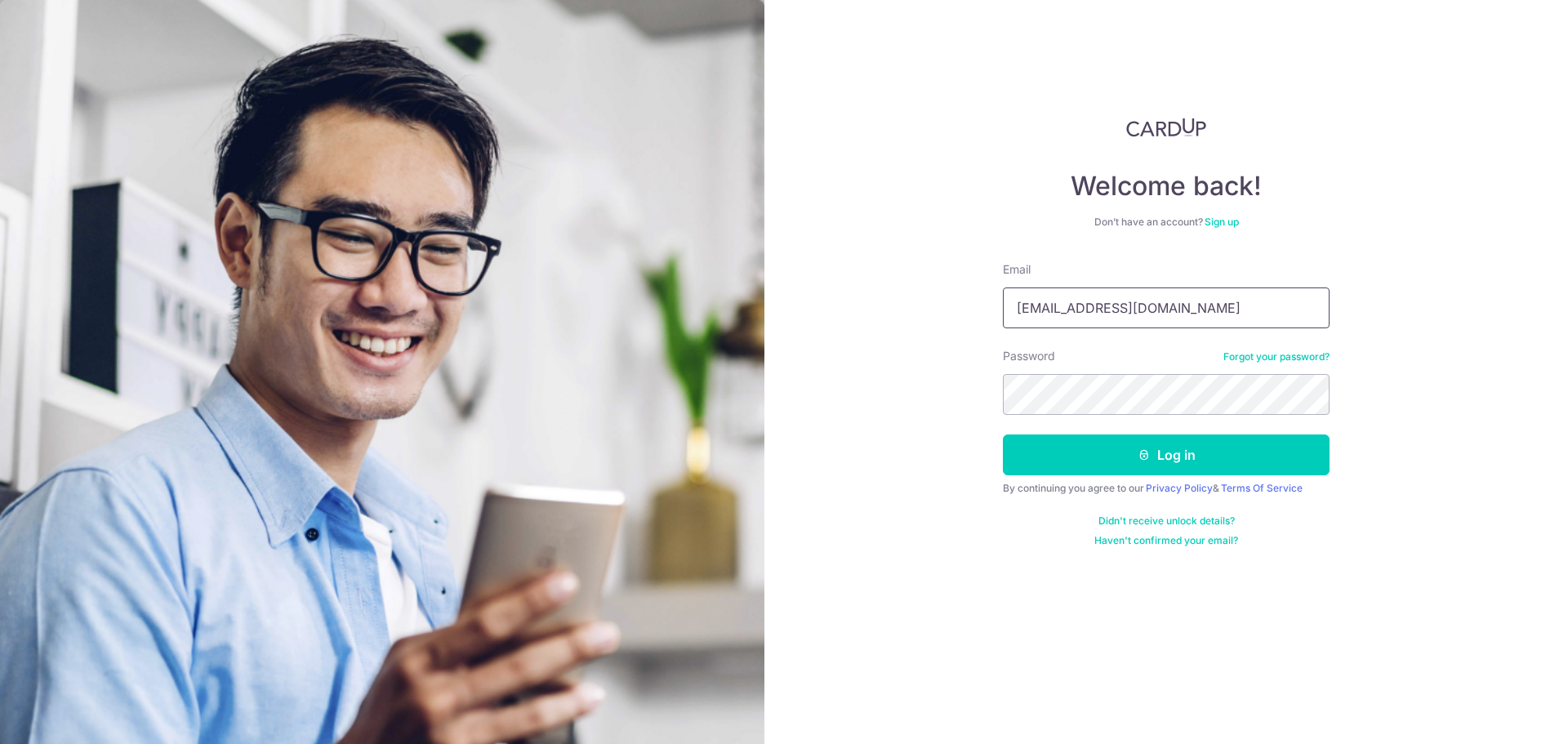
click at [1105, 317] on input "yymthome@gmail.com" at bounding box center [1166, 307] width 326 height 41
type input "[EMAIL_ADDRESS][DOMAIN_NAME]"
click at [1133, 467] on button "Log in" at bounding box center [1166, 455] width 326 height 41
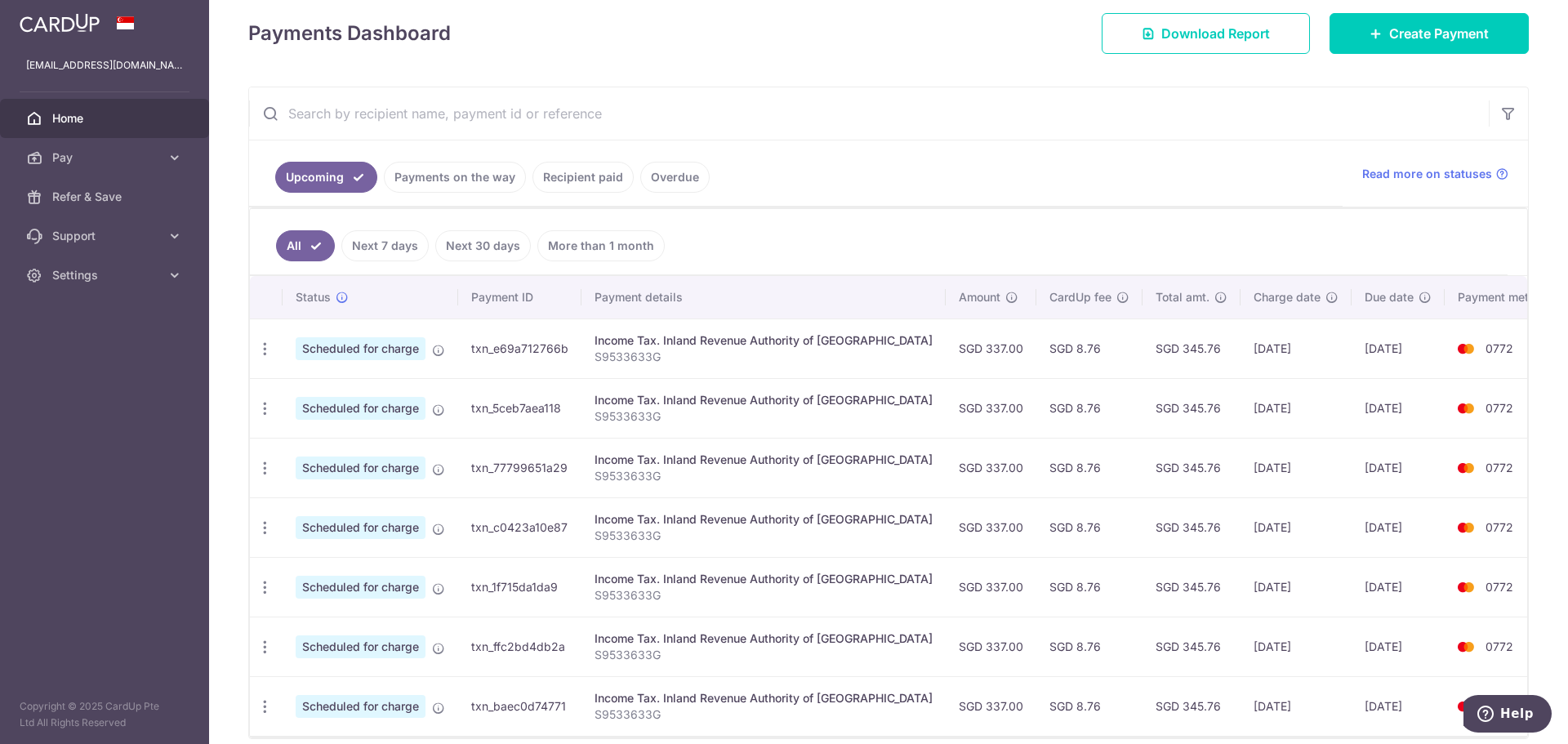
scroll to position [245, 0]
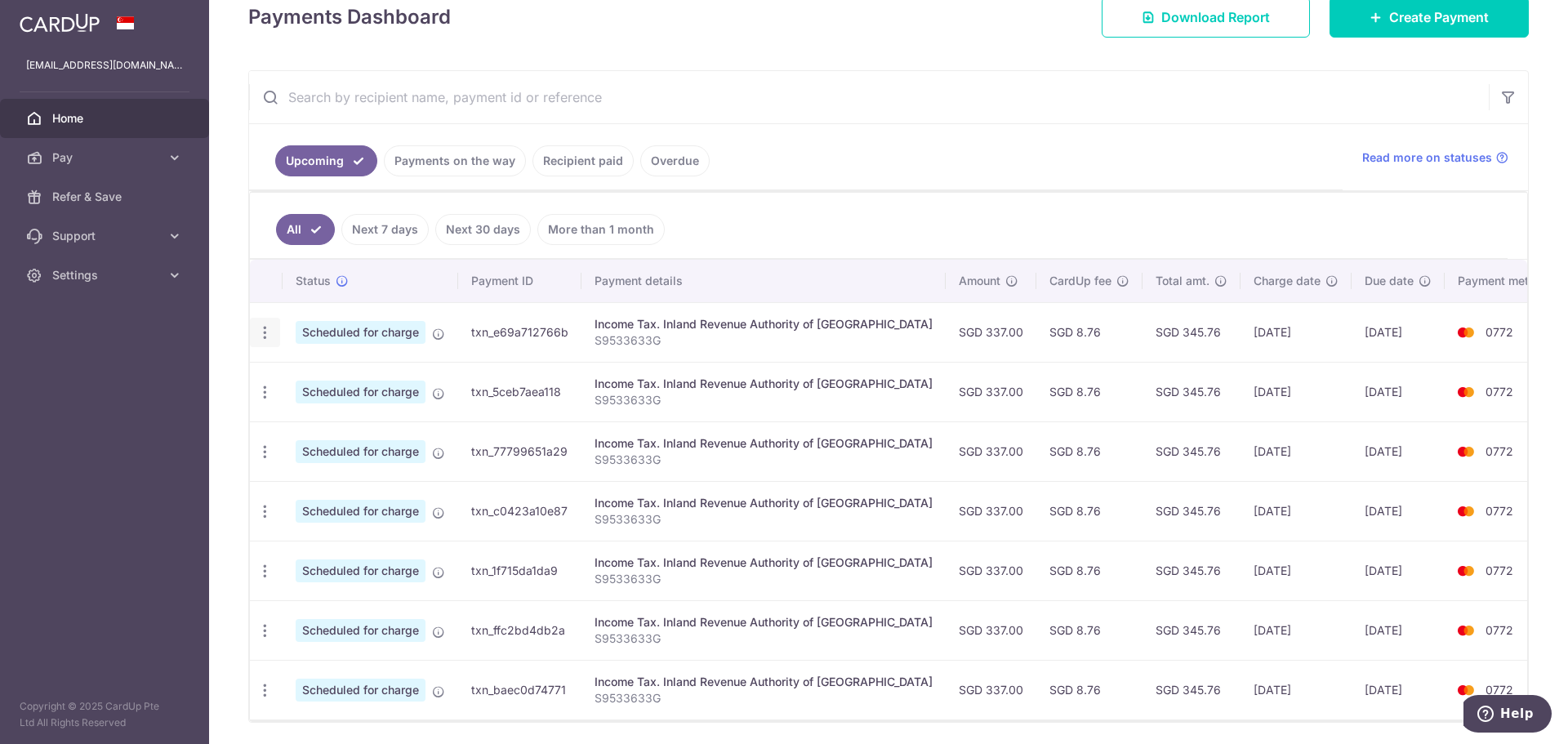
click at [271, 334] on icon "button" at bounding box center [265, 332] width 17 height 17
click at [366, 377] on span "Update payment" at bounding box center [351, 377] width 111 height 20
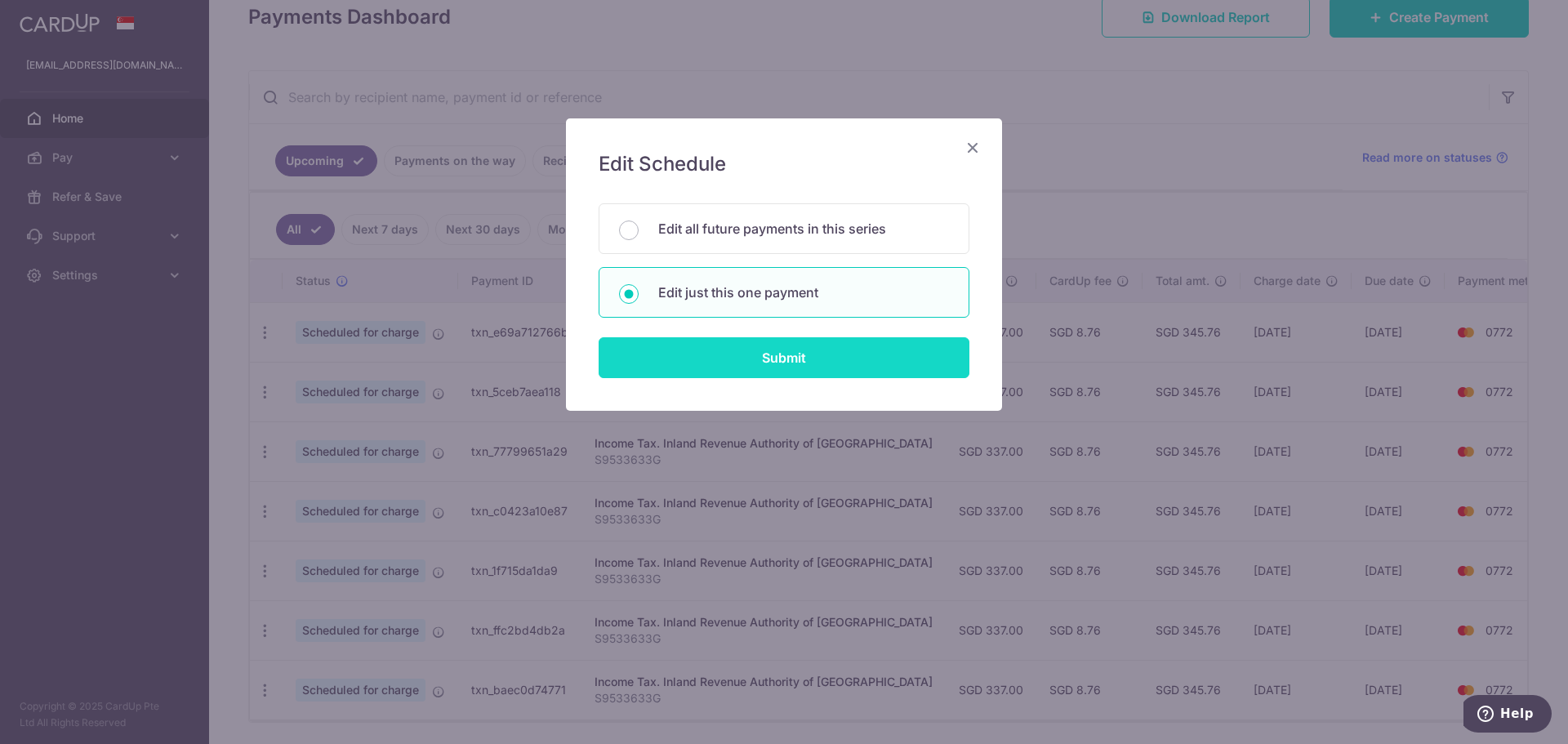
click at [828, 352] on input "Submit" at bounding box center [784, 357] width 371 height 41
radio input "true"
type input "337.00"
type input "08/09/2025"
type input "S9533633G"
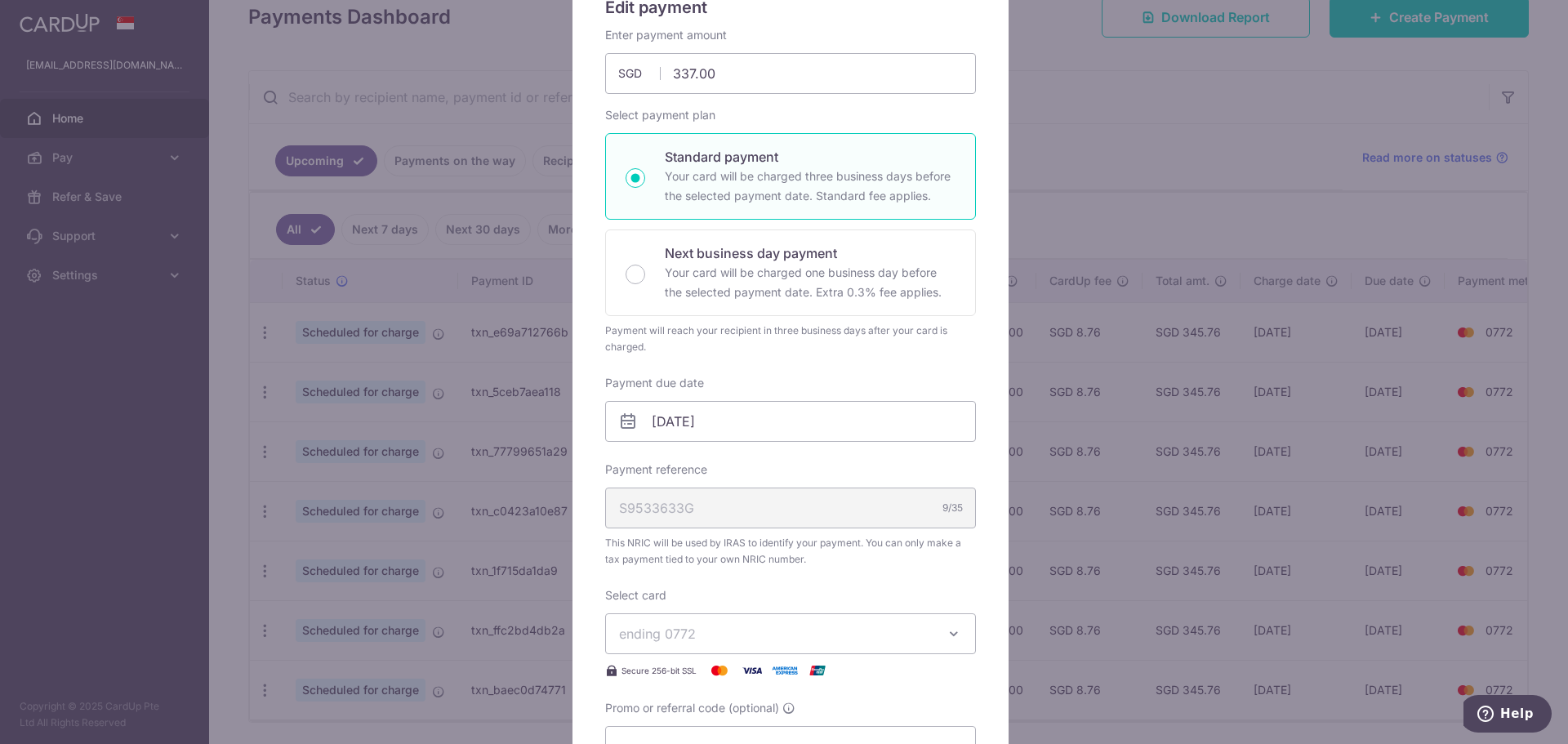
scroll to position [163, 0]
click at [779, 411] on input "08/09/2025" at bounding box center [790, 415] width 371 height 41
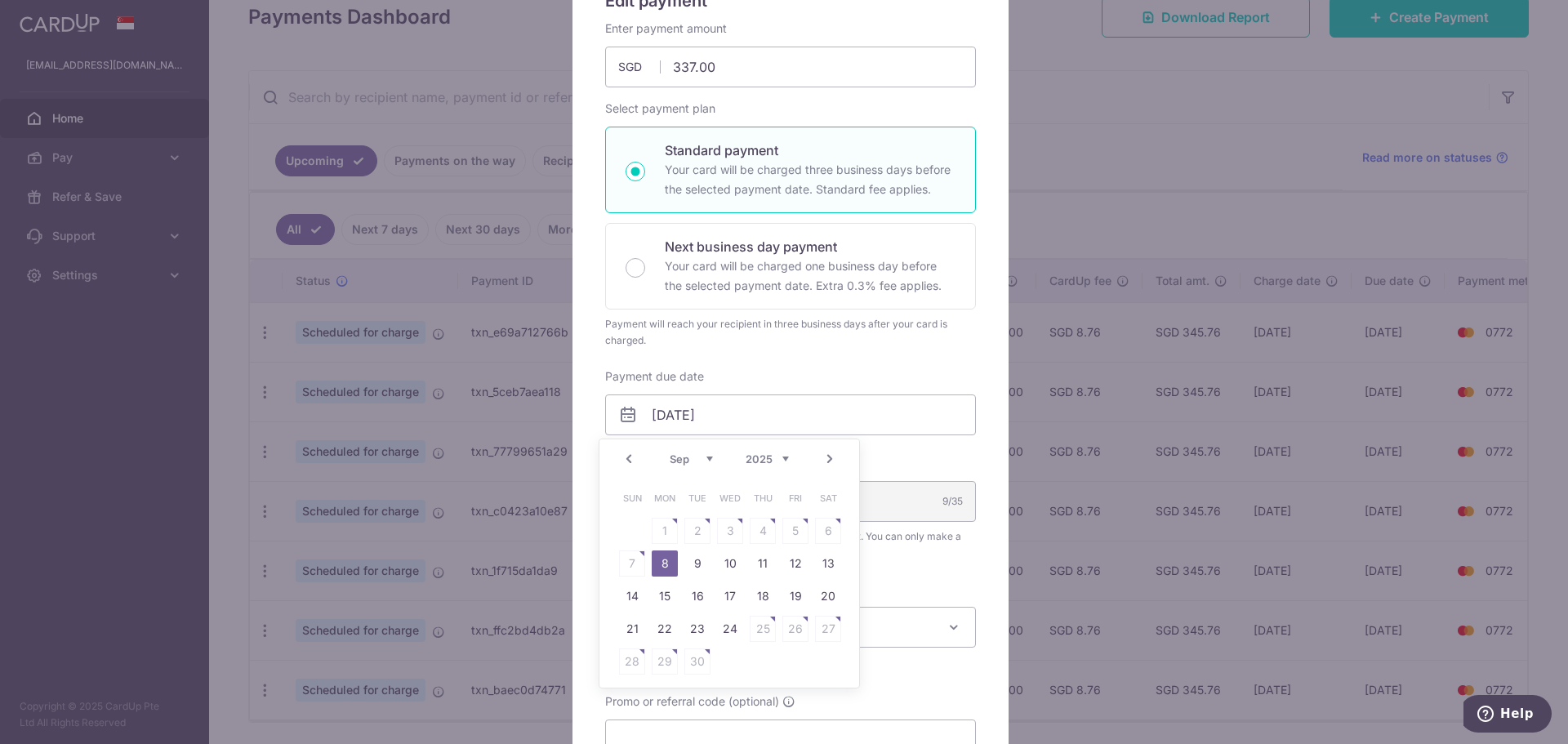
click at [819, 537] on table "Sun Mon Tue Wed Thu Fri Sat 1 2 3 4 5 6 7 8 9 10 11 12 13 14 15 16 17 18 19 20 …" at bounding box center [729, 580] width 229 height 196
click at [622, 452] on link "Prev" at bounding box center [629, 459] width 20 height 20
click at [663, 667] on link "25" at bounding box center [665, 662] width 26 height 26
type input "[DATE]"
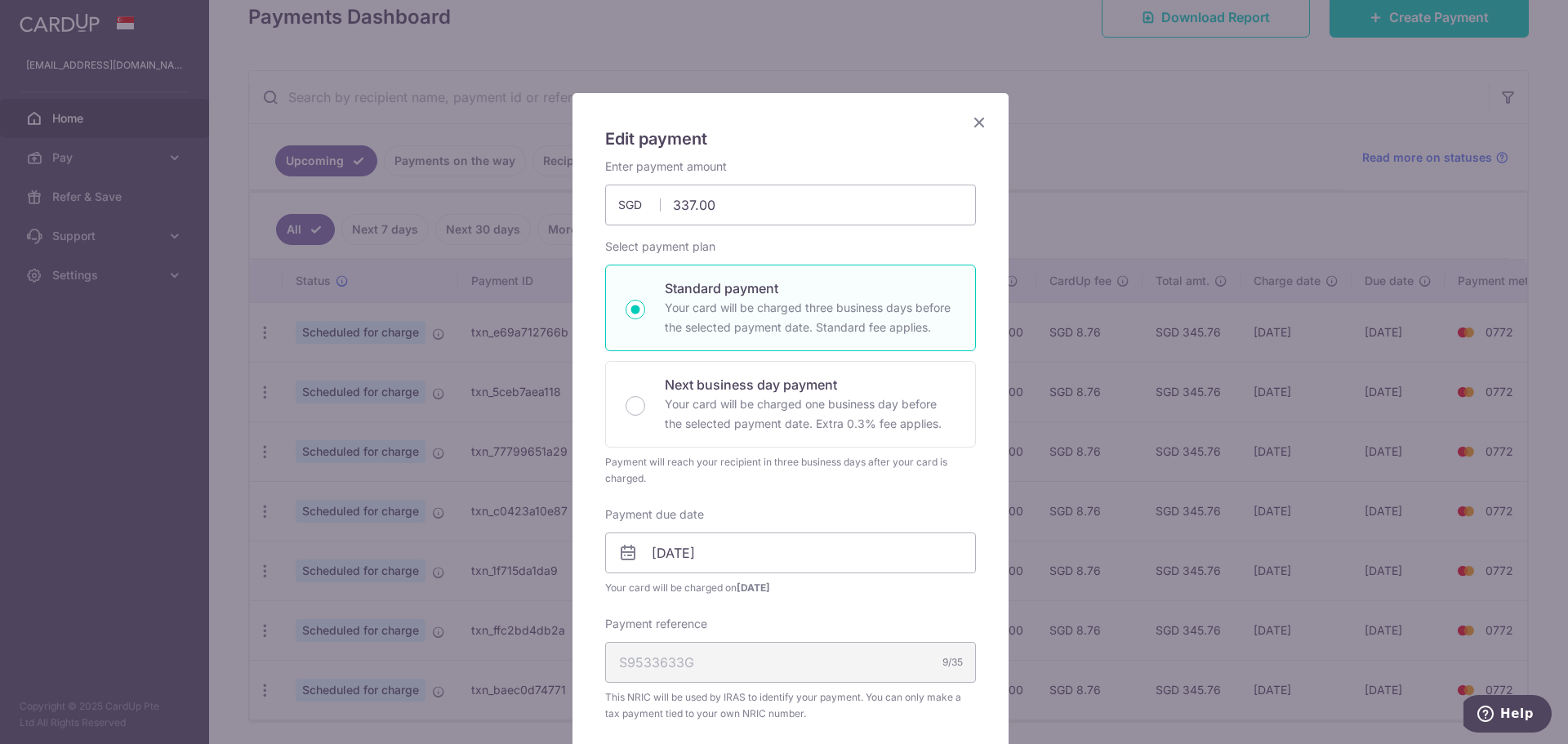
scroll to position [0, 0]
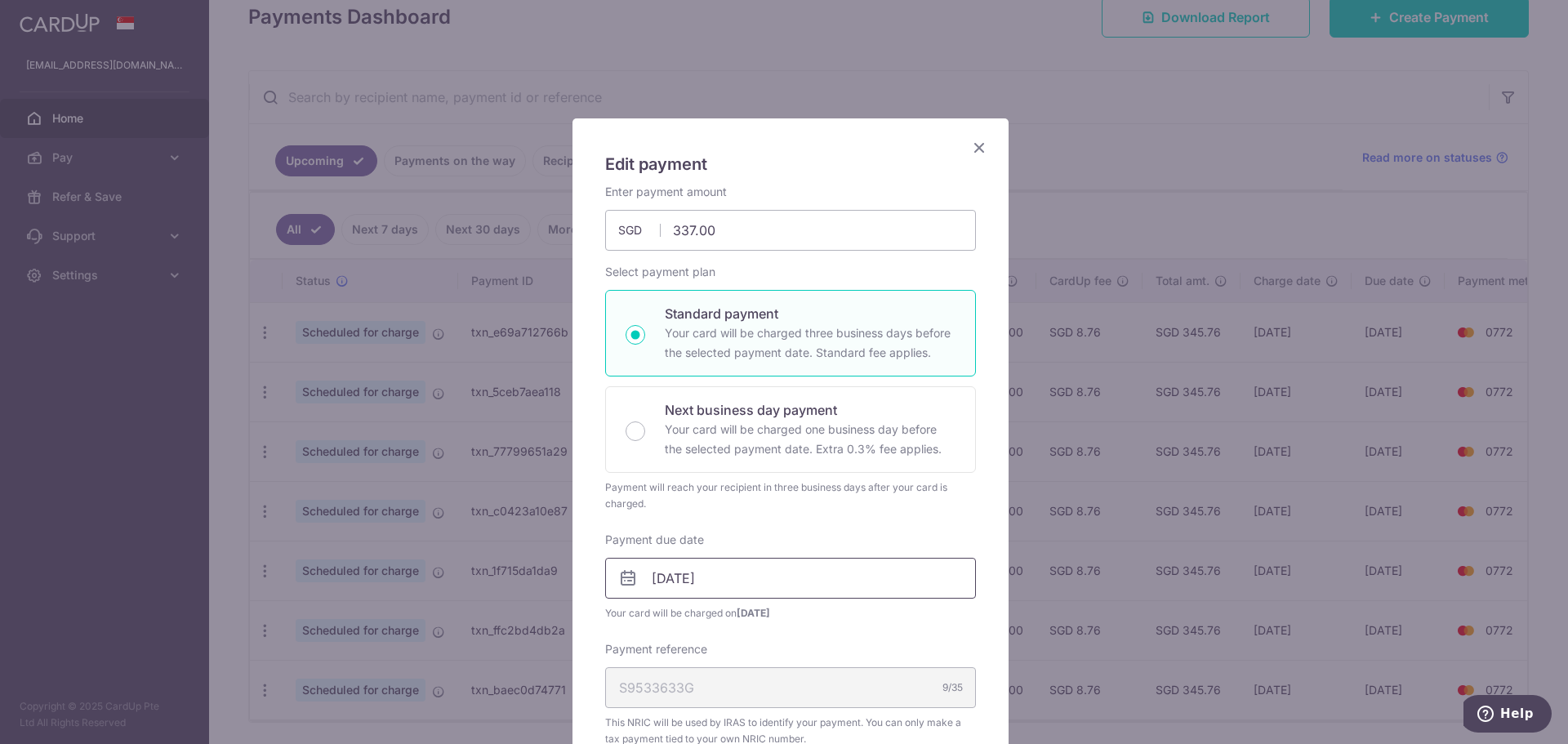
click at [769, 577] on input "[DATE]" at bounding box center [790, 578] width 371 height 41
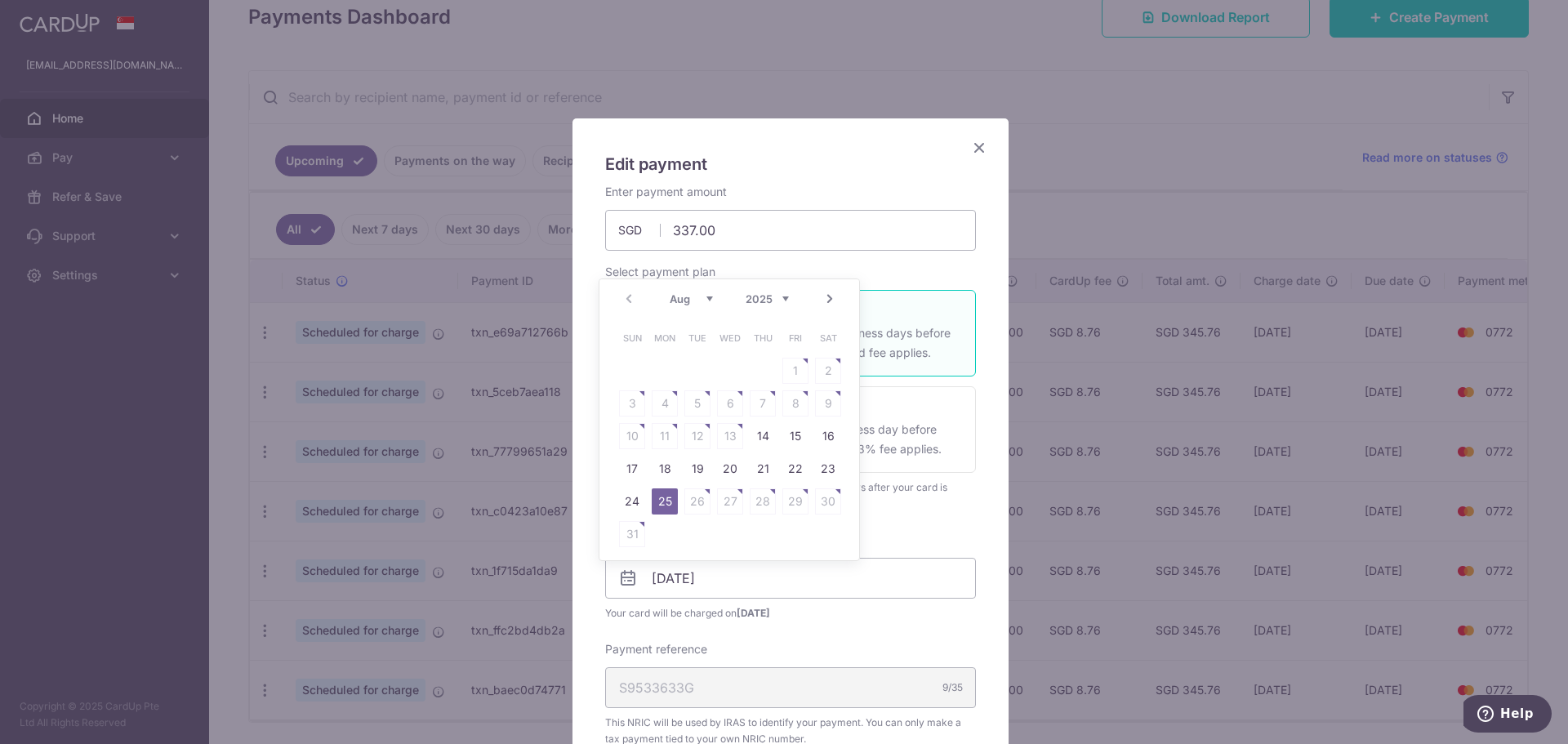
click at [834, 299] on link "Next" at bounding box center [830, 299] width 20 height 20
click at [666, 373] on table "Sun Mon Tue Wed Thu Fri Sat 1 2 3 4 5 6 7 8 9 10 11 12 13 14 15 16 17 18 19 20 …" at bounding box center [729, 419] width 229 height 196
click at [673, 360] on table "Sun Mon Tue Wed Thu Fri Sat 1 2 3 4 5 6 7 8 9 10 11 12 13 14 15 16 17 18 19 20 …" at bounding box center [729, 419] width 229 height 196
click at [627, 297] on link "Prev" at bounding box center [629, 299] width 20 height 20
click at [665, 500] on link "25" at bounding box center [665, 501] width 26 height 26
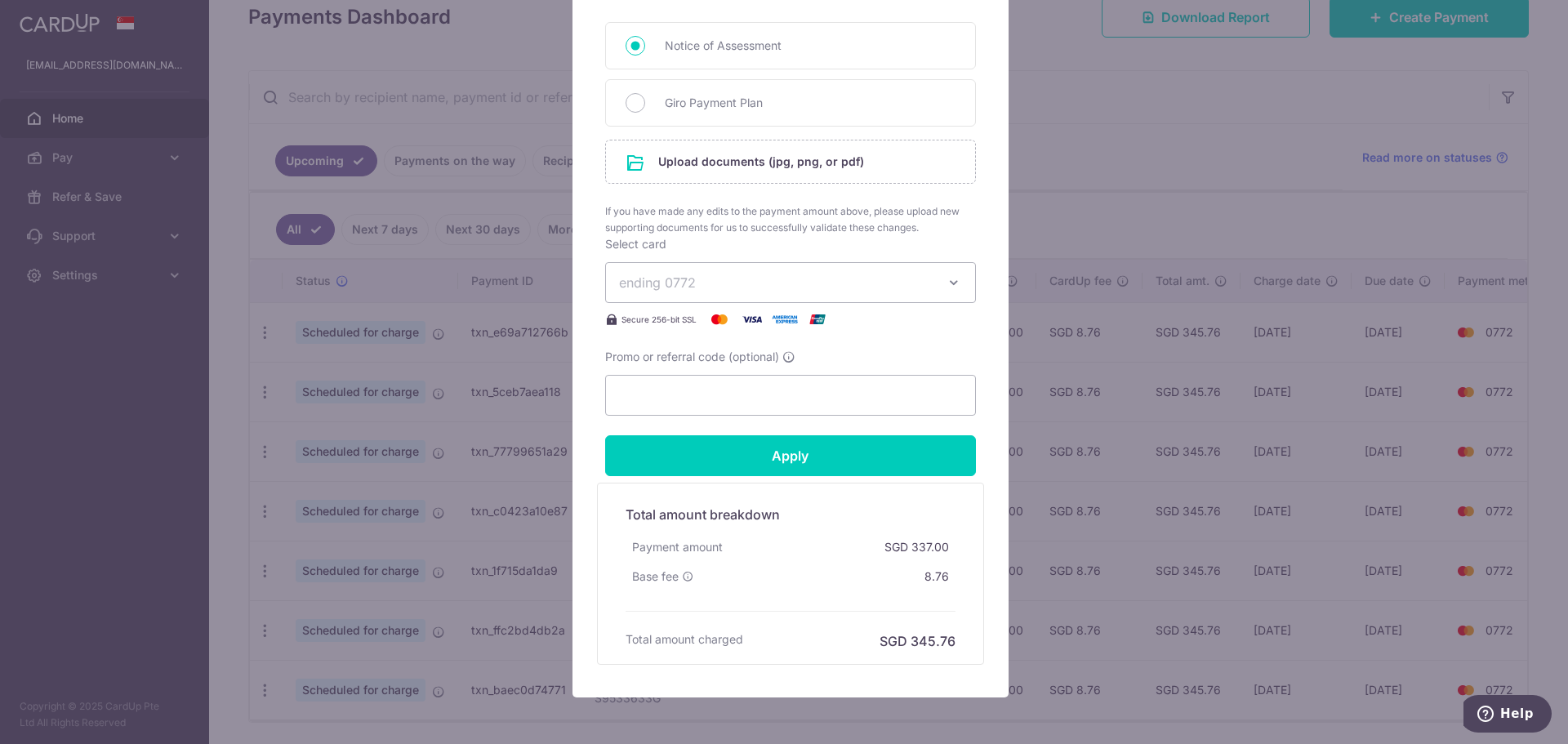
scroll to position [863, 0]
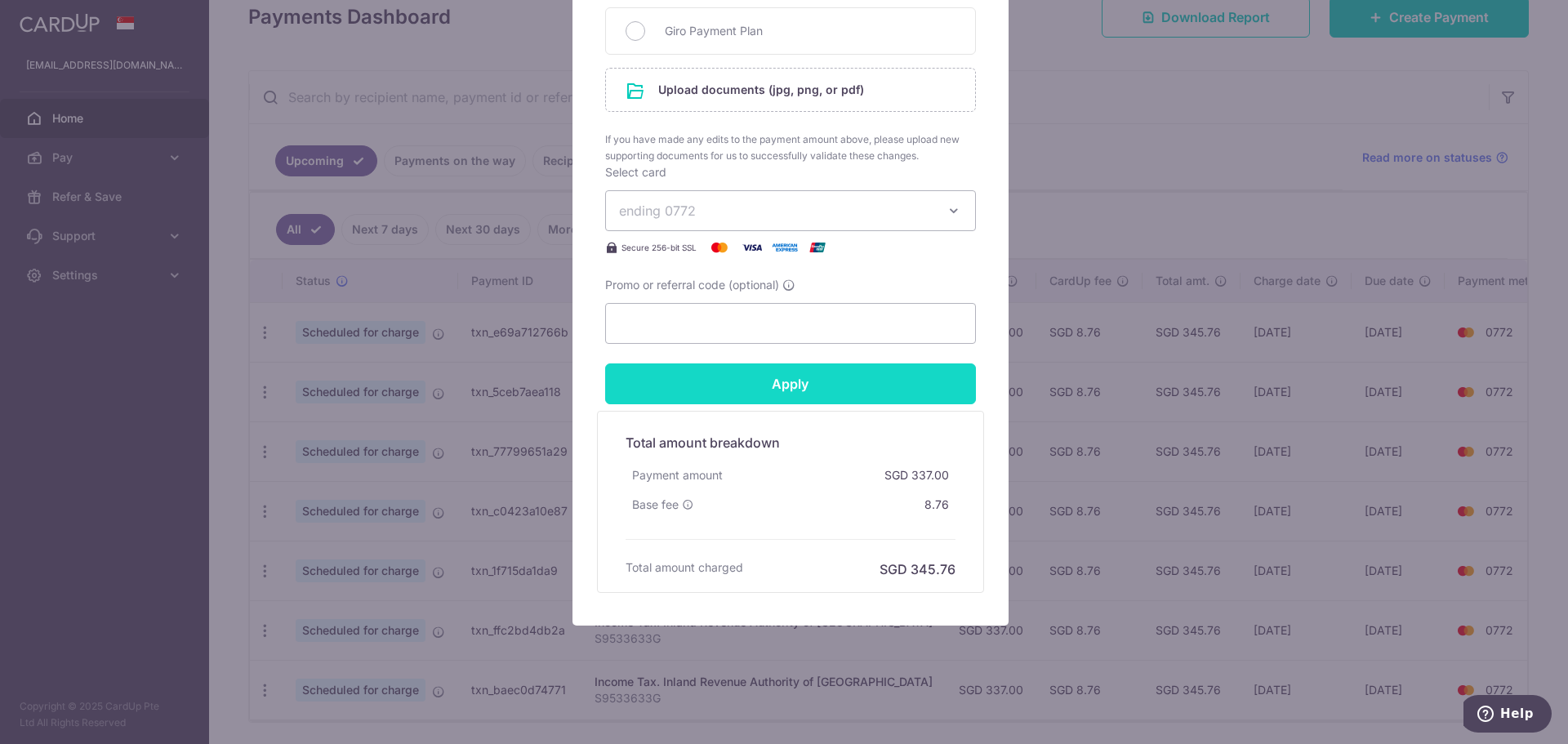
click at [829, 384] on input "Apply" at bounding box center [790, 383] width 371 height 41
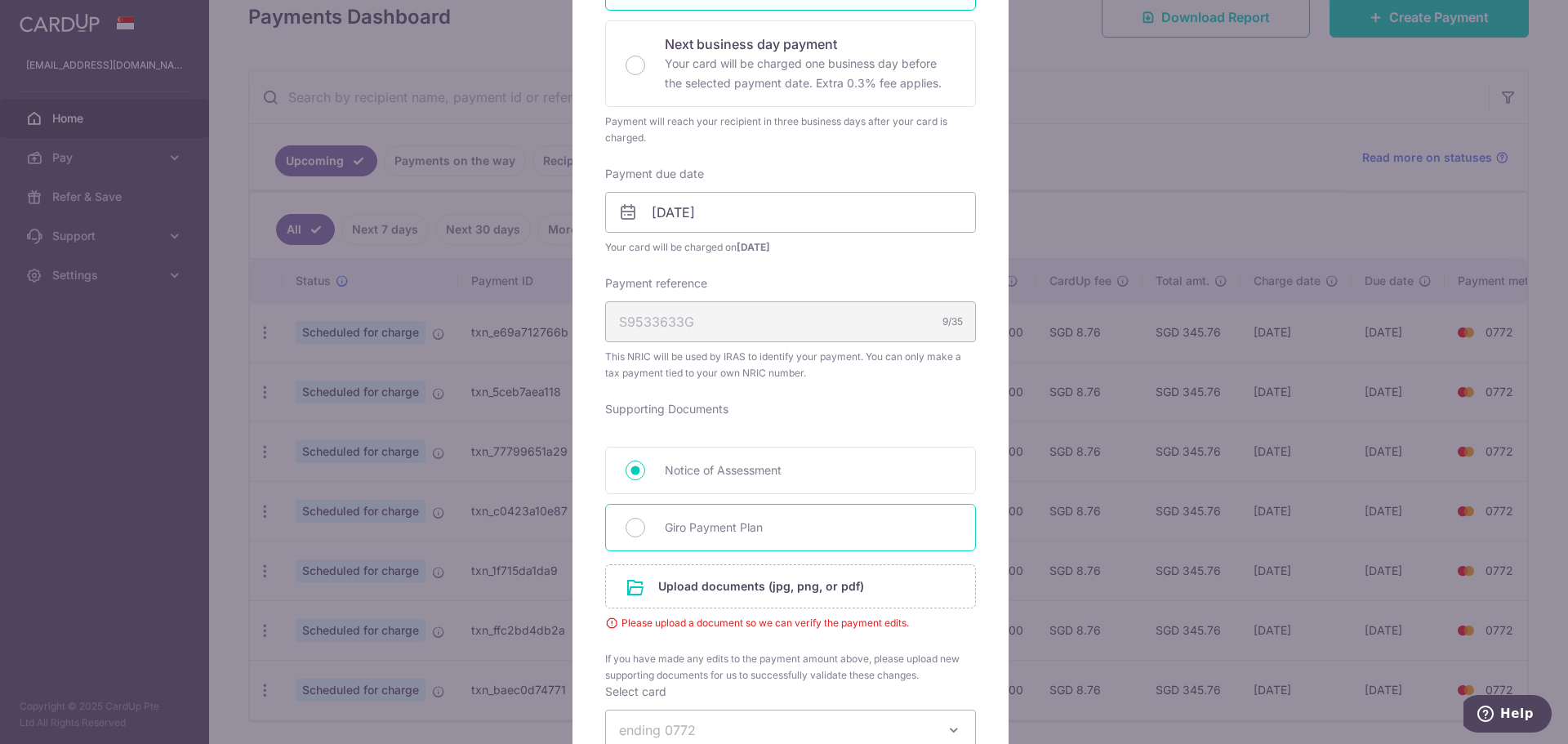
scroll to position [454, 0]
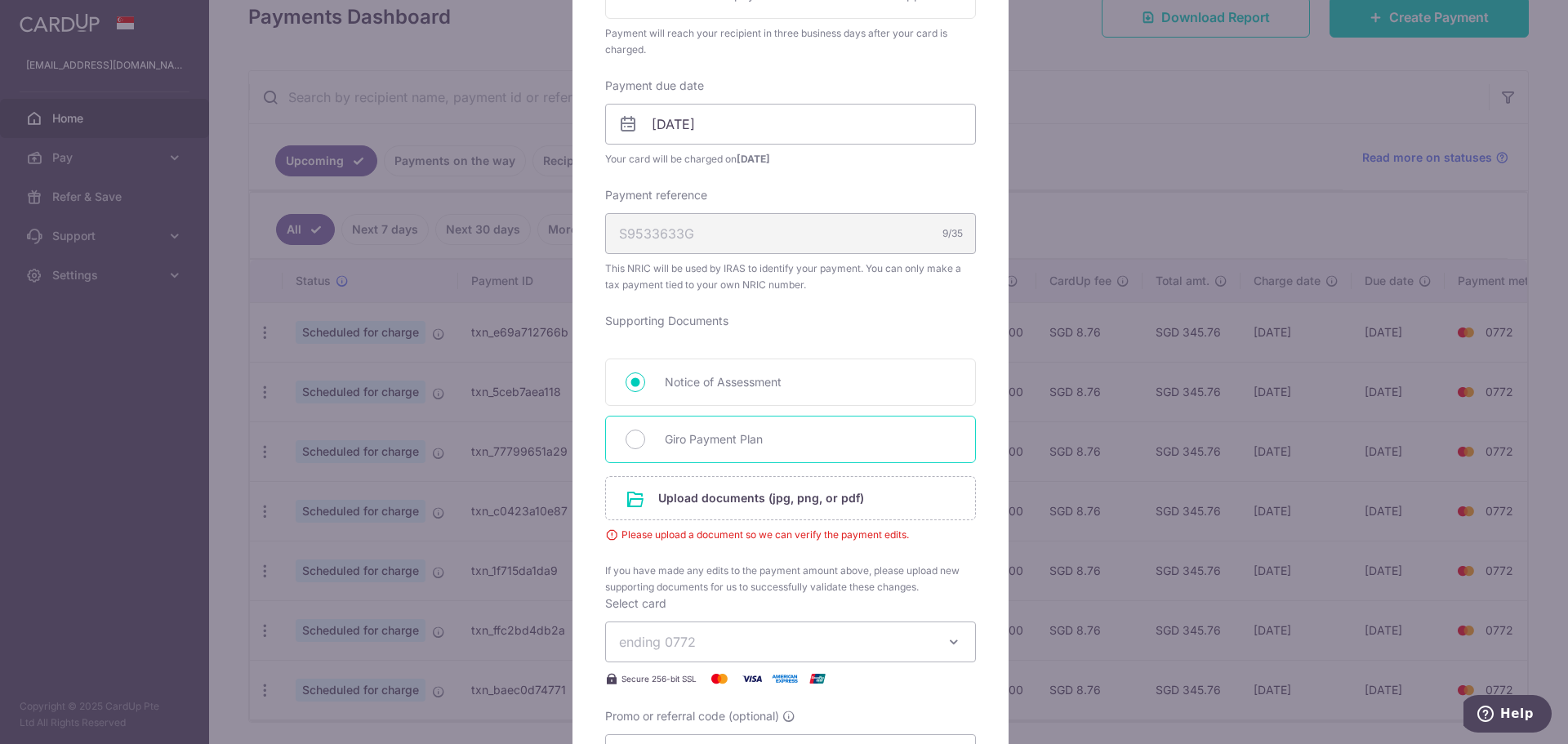
click at [792, 440] on span "Giro Payment Plan" at bounding box center [809, 440] width 291 height 20
click at [645, 440] on input "Giro Payment Plan" at bounding box center [635, 440] width 20 height 20
radio input "true"
click at [764, 491] on input "file" at bounding box center [790, 498] width 369 height 42
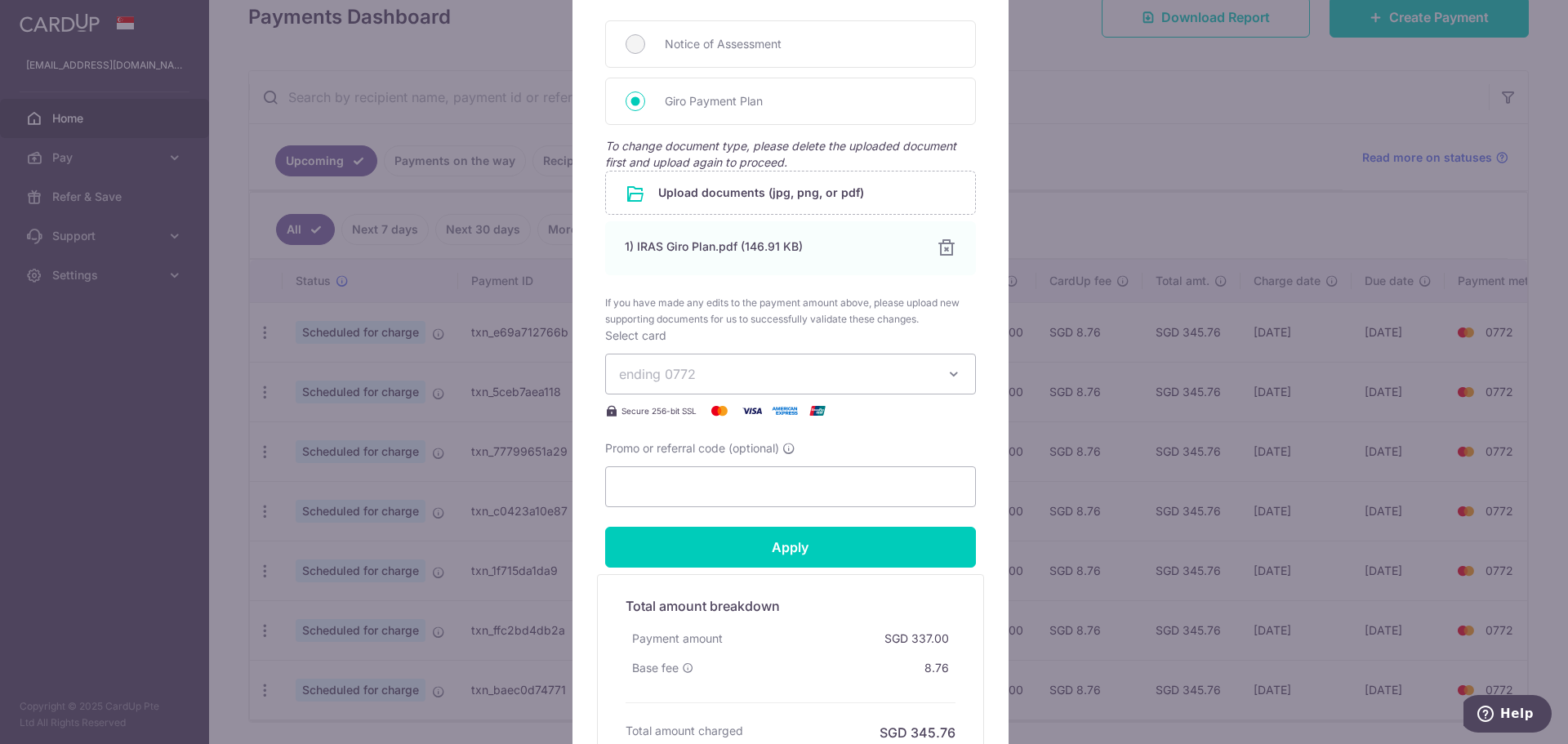
scroll to position [711, 0]
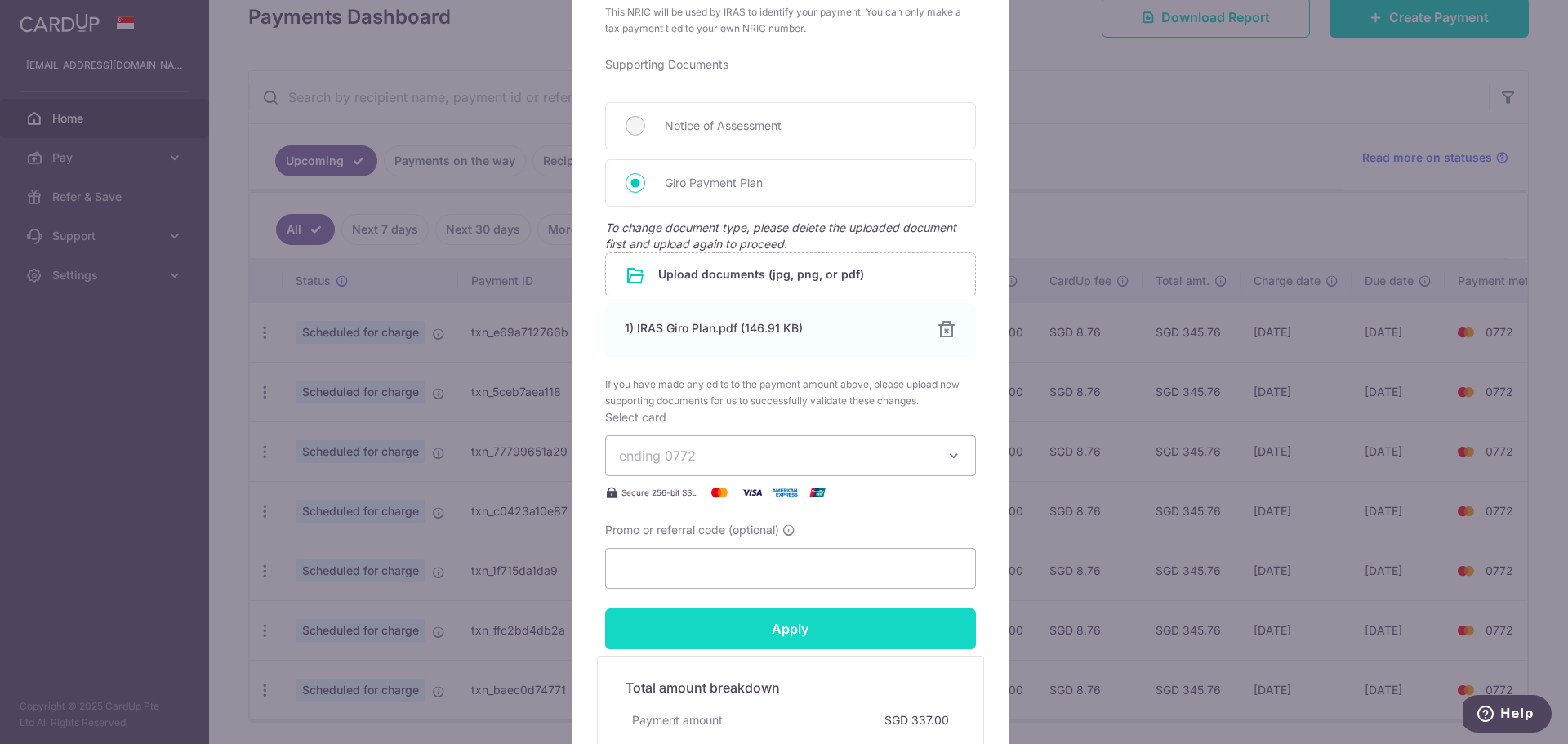
click at [885, 642] on input "Apply" at bounding box center [790, 629] width 371 height 41
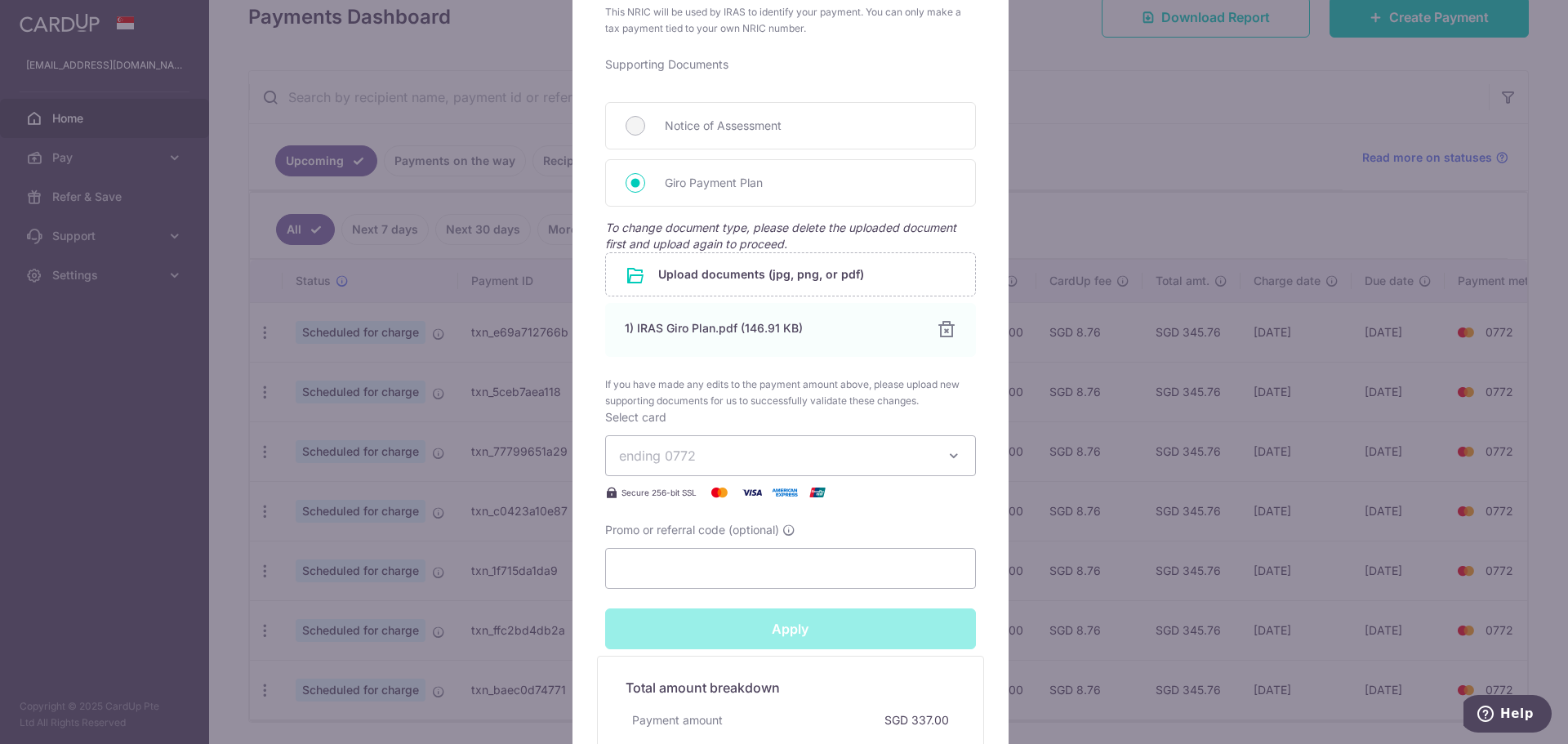
type input "Successfully Applied"
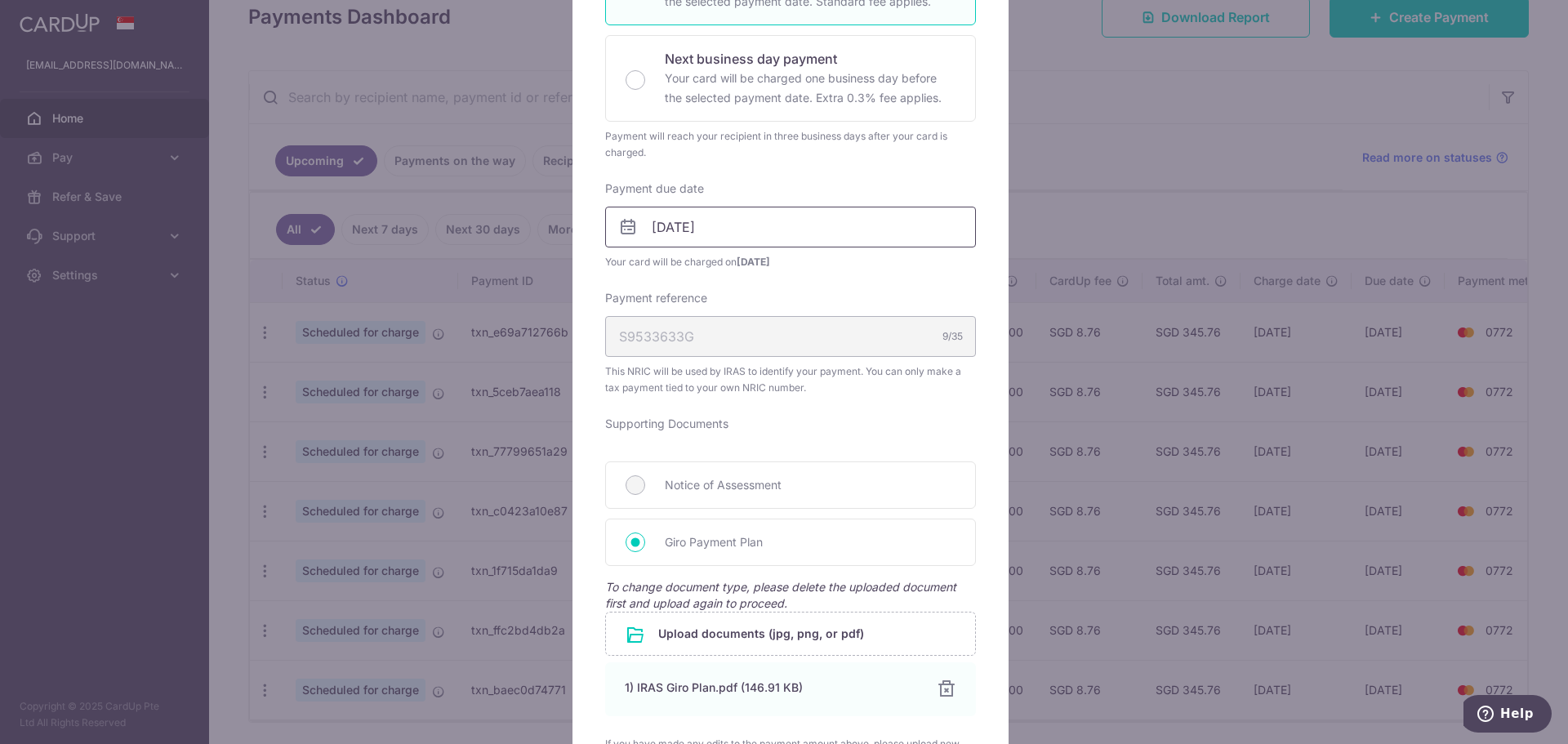
scroll to position [0, 0]
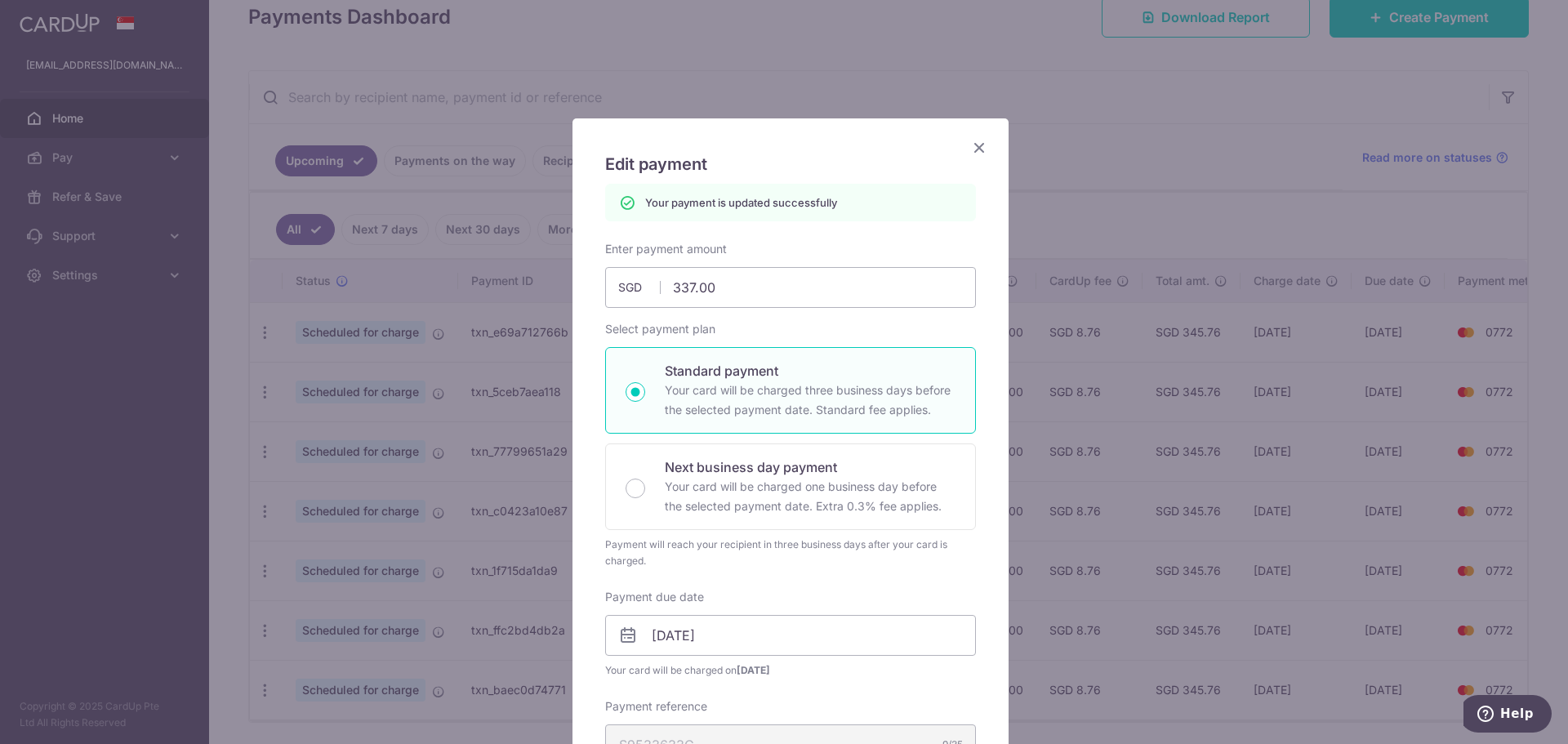
click at [969, 147] on icon "Close" at bounding box center [979, 147] width 20 height 21
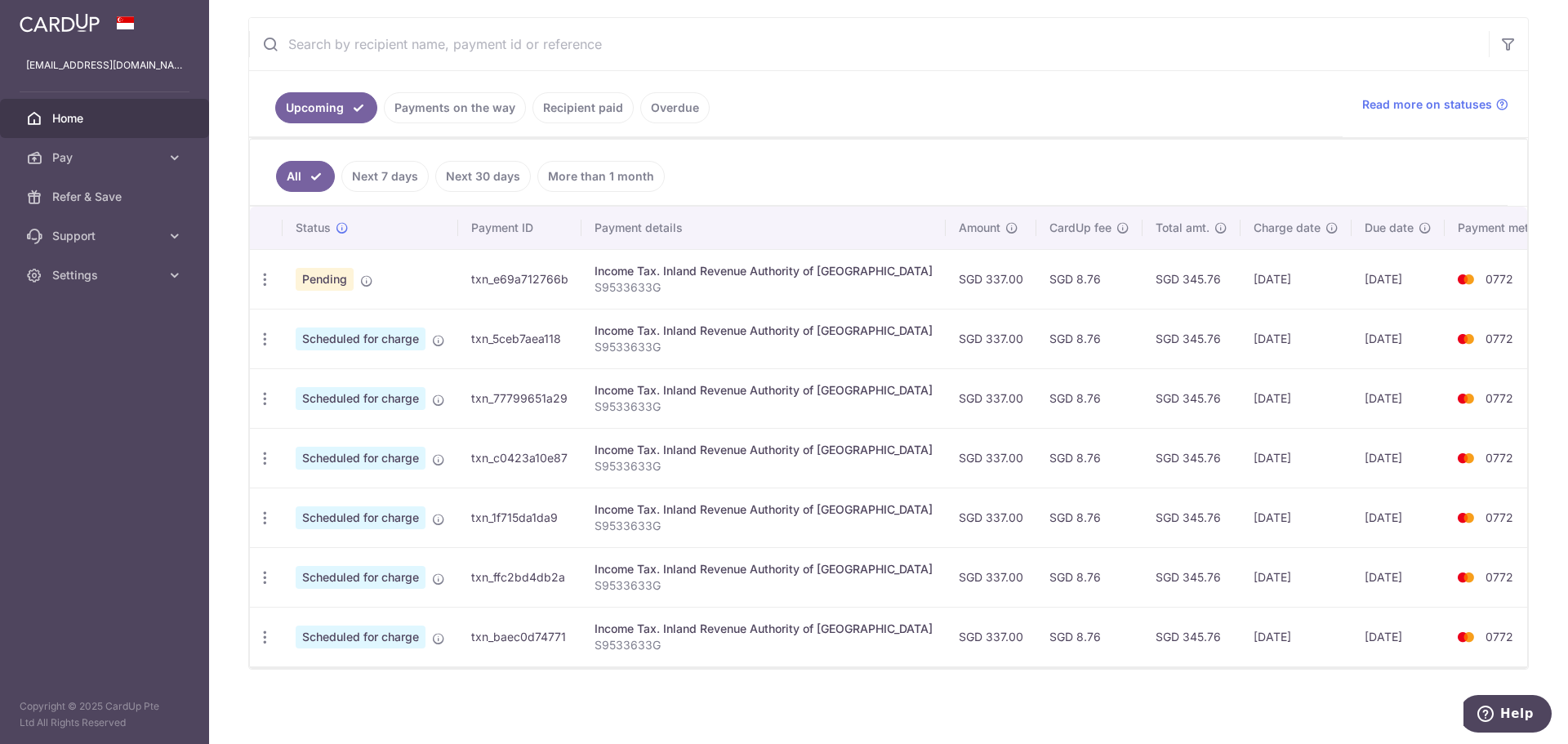
scroll to position [301, 0]
click at [260, 286] on icon "button" at bounding box center [265, 277] width 17 height 17
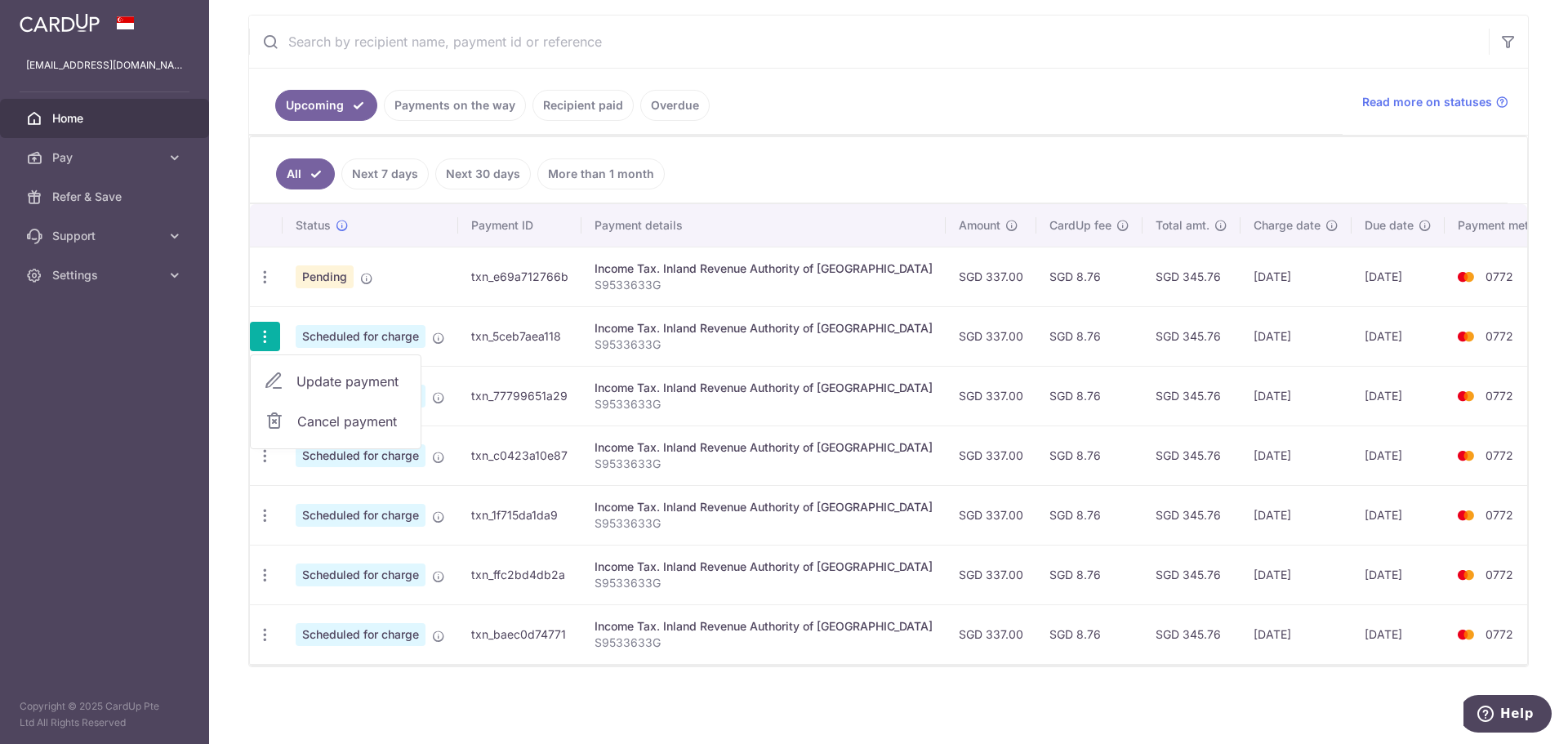
click at [300, 387] on span "Update payment" at bounding box center [351, 382] width 111 height 20
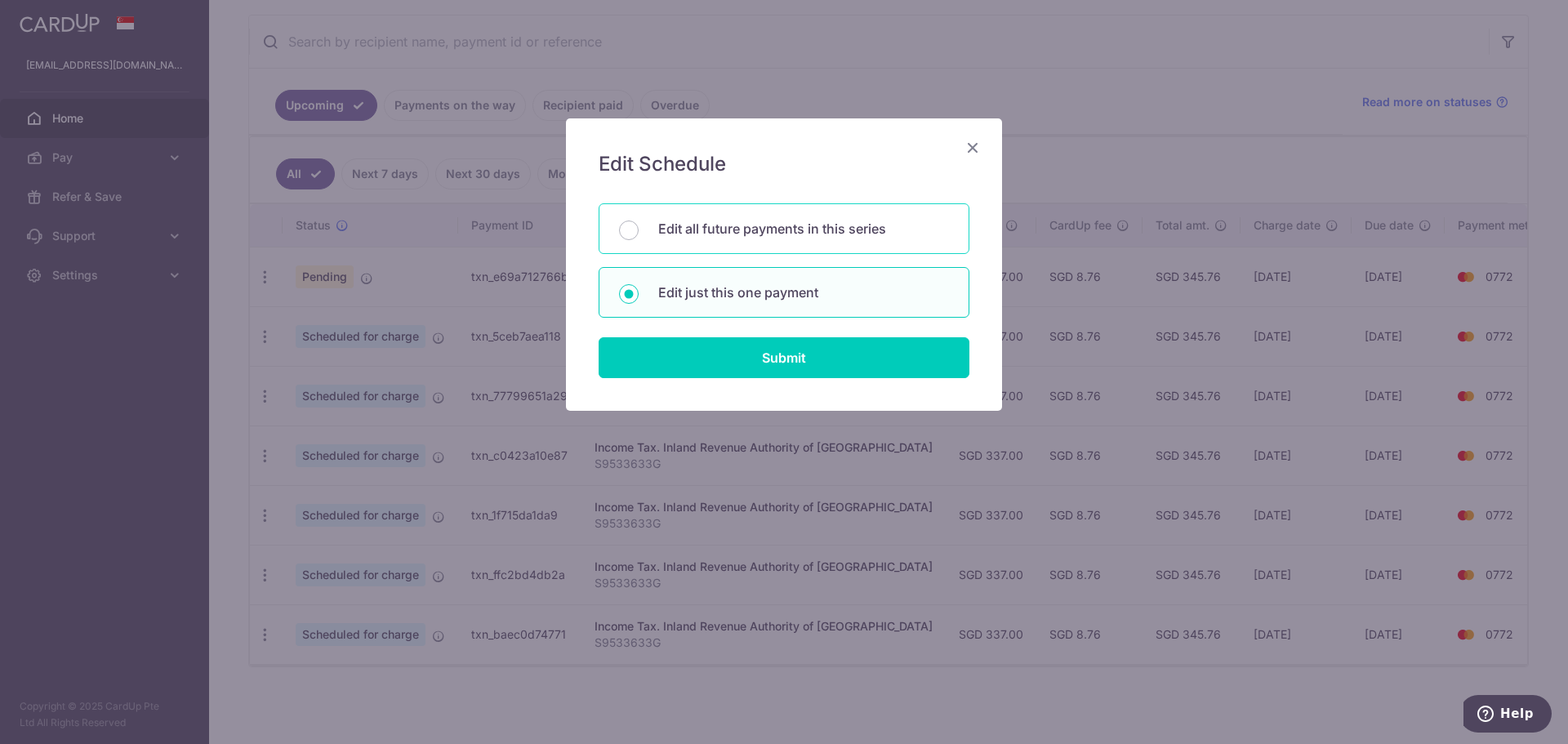
click at [670, 236] on p "Edit all future payments in this series" at bounding box center [803, 229] width 291 height 20
click at [639, 236] on input "Edit all future payments in this series" at bounding box center [629, 231] width 20 height 20
radio input "true"
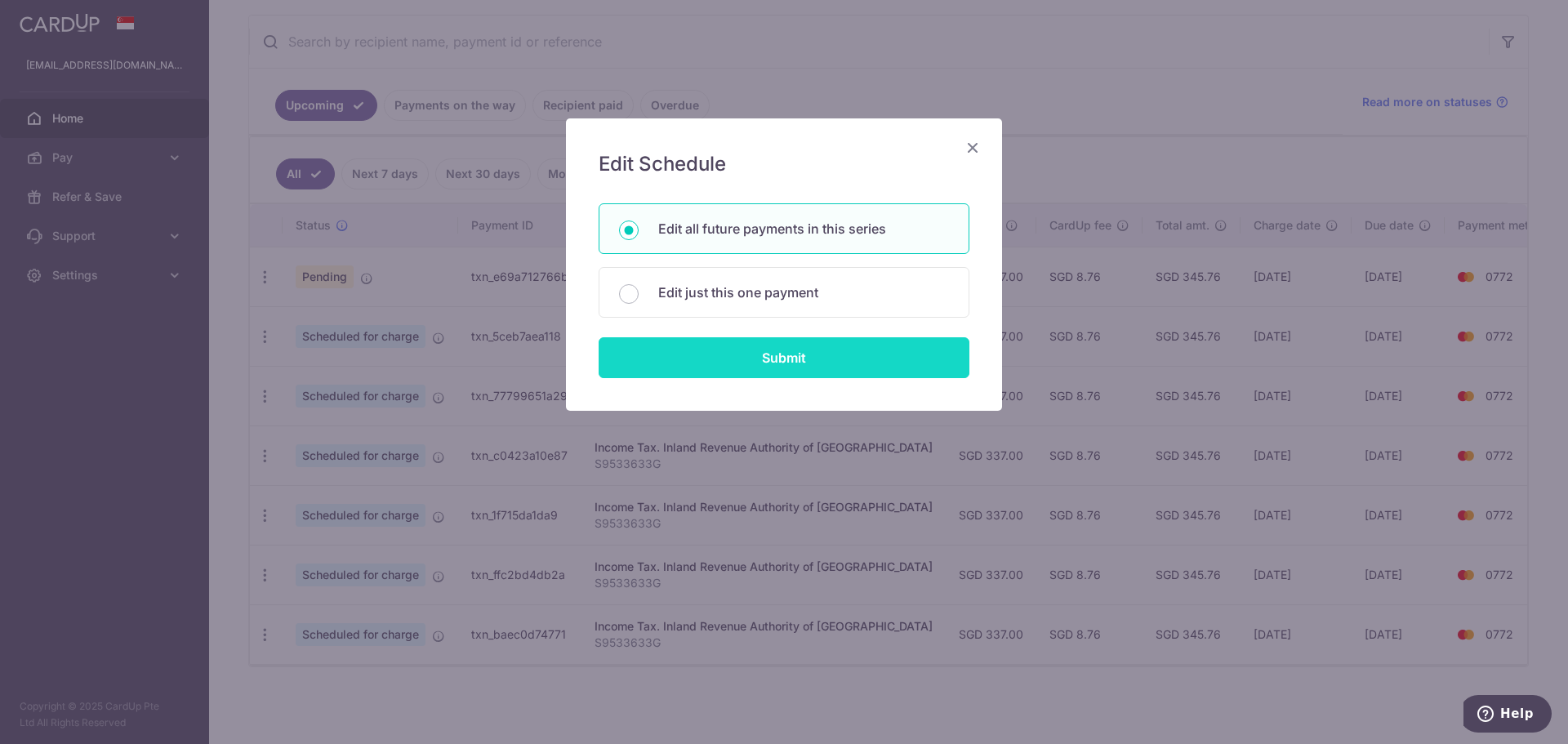
click at [695, 363] on input "Submit" at bounding box center [784, 357] width 371 height 41
radio input "true"
type input "337.00"
type input "S9533633G"
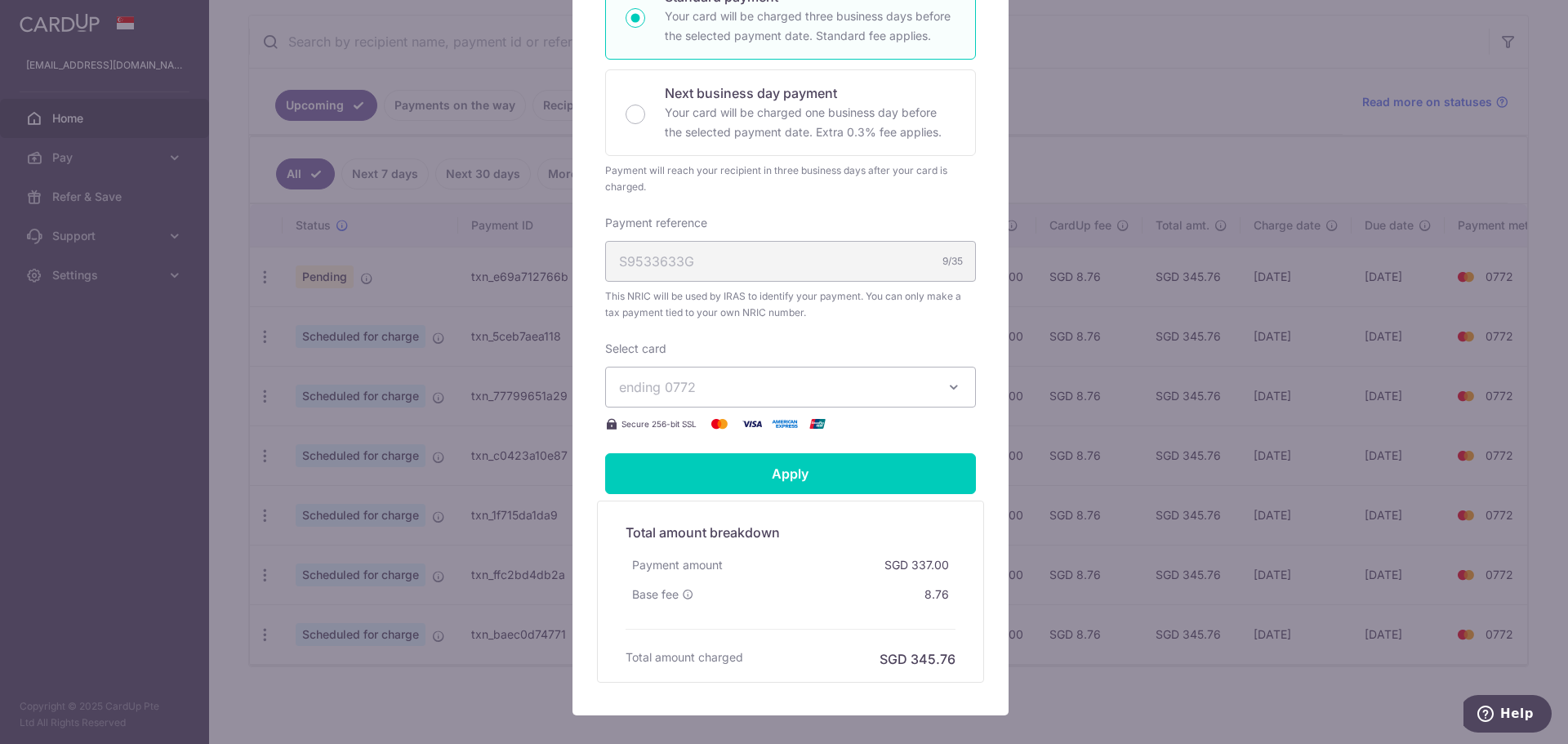
scroll to position [408, 0]
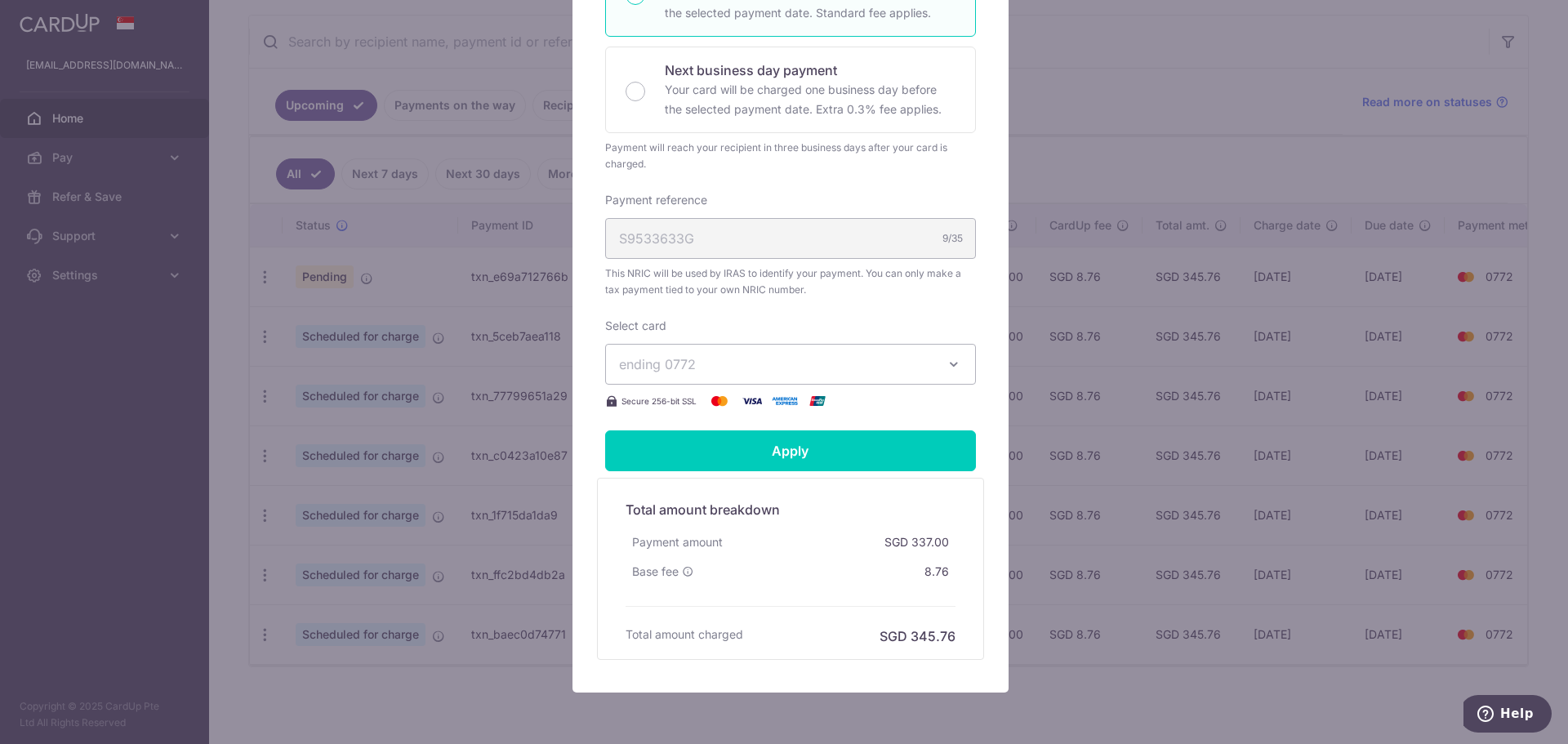
click at [1070, 173] on div "Edit payment By clicking apply, you will make changes to all 6 payments to Inla…" at bounding box center [784, 372] width 1568 height 744
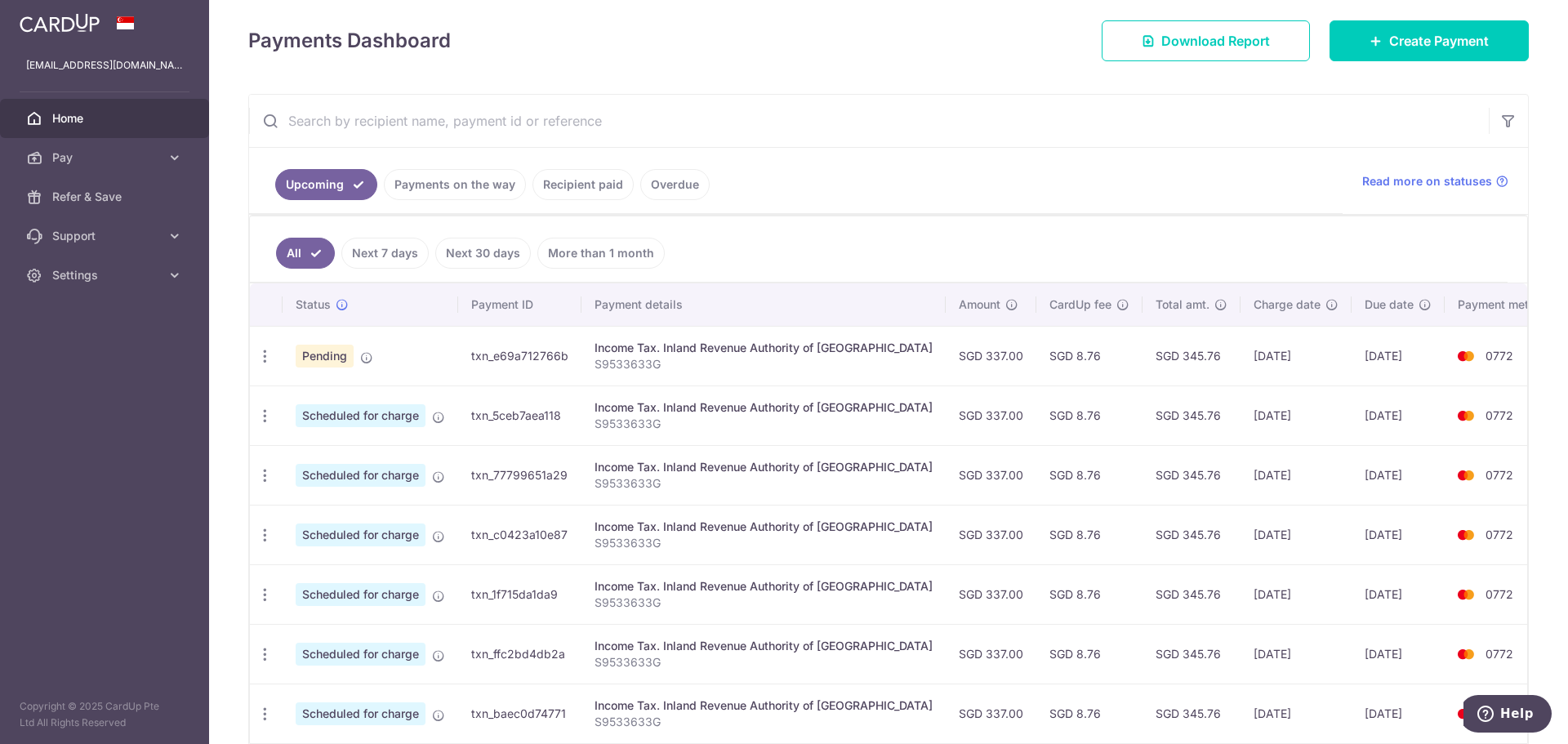
scroll to position [0, 0]
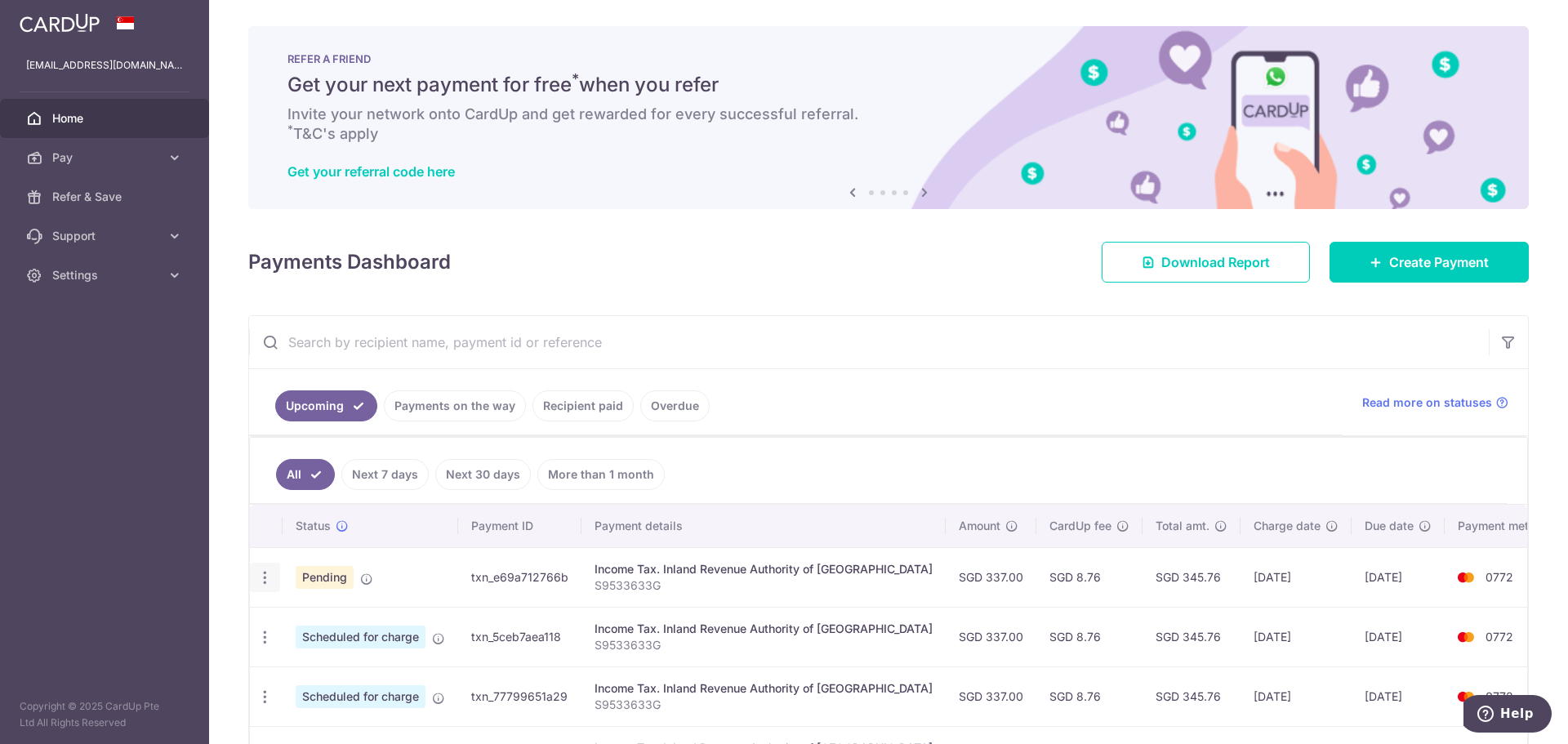
click at [261, 576] on icon "button" at bounding box center [265, 577] width 17 height 17
click at [329, 664] on span "Cancel payment" at bounding box center [351, 663] width 109 height 20
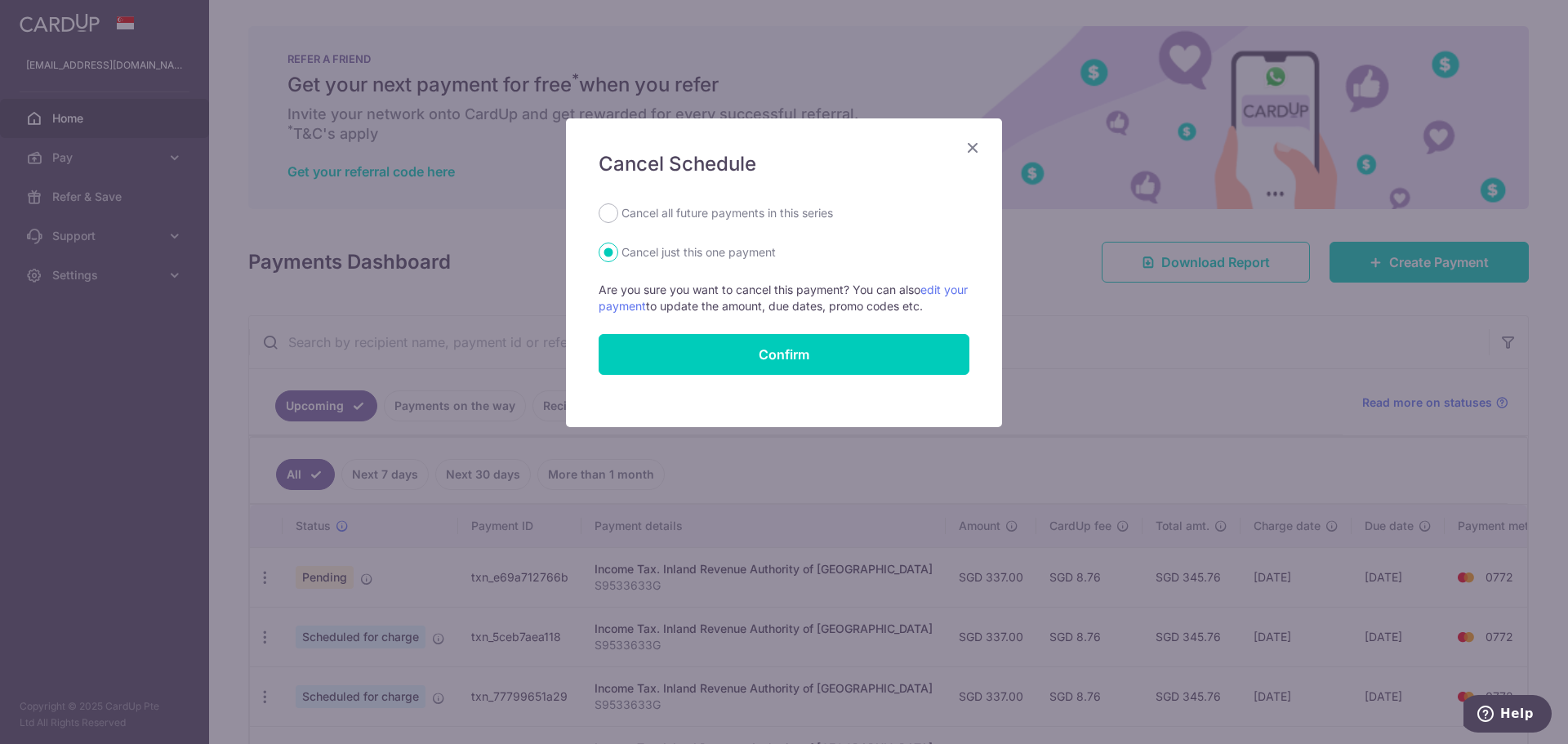
click at [744, 217] on label "Cancel all future payments in this series" at bounding box center [727, 213] width 212 height 20
click at [618, 217] on input "Cancel all future payments in this series" at bounding box center [609, 213] width 20 height 20
radio input "true"
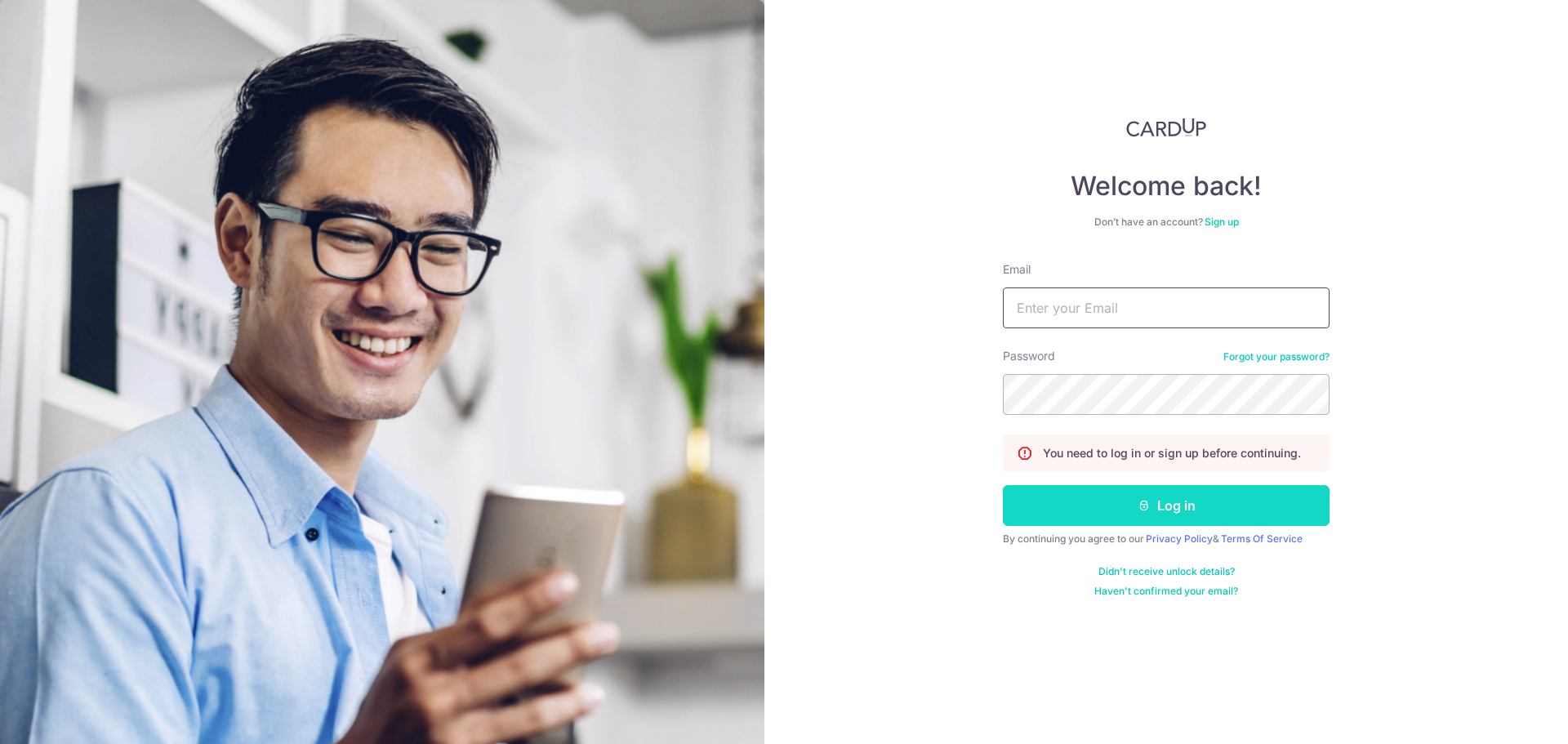
type input "[EMAIL_ADDRESS][DOMAIN_NAME]"
click at [1090, 513] on button "Log in" at bounding box center [1166, 505] width 326 height 41
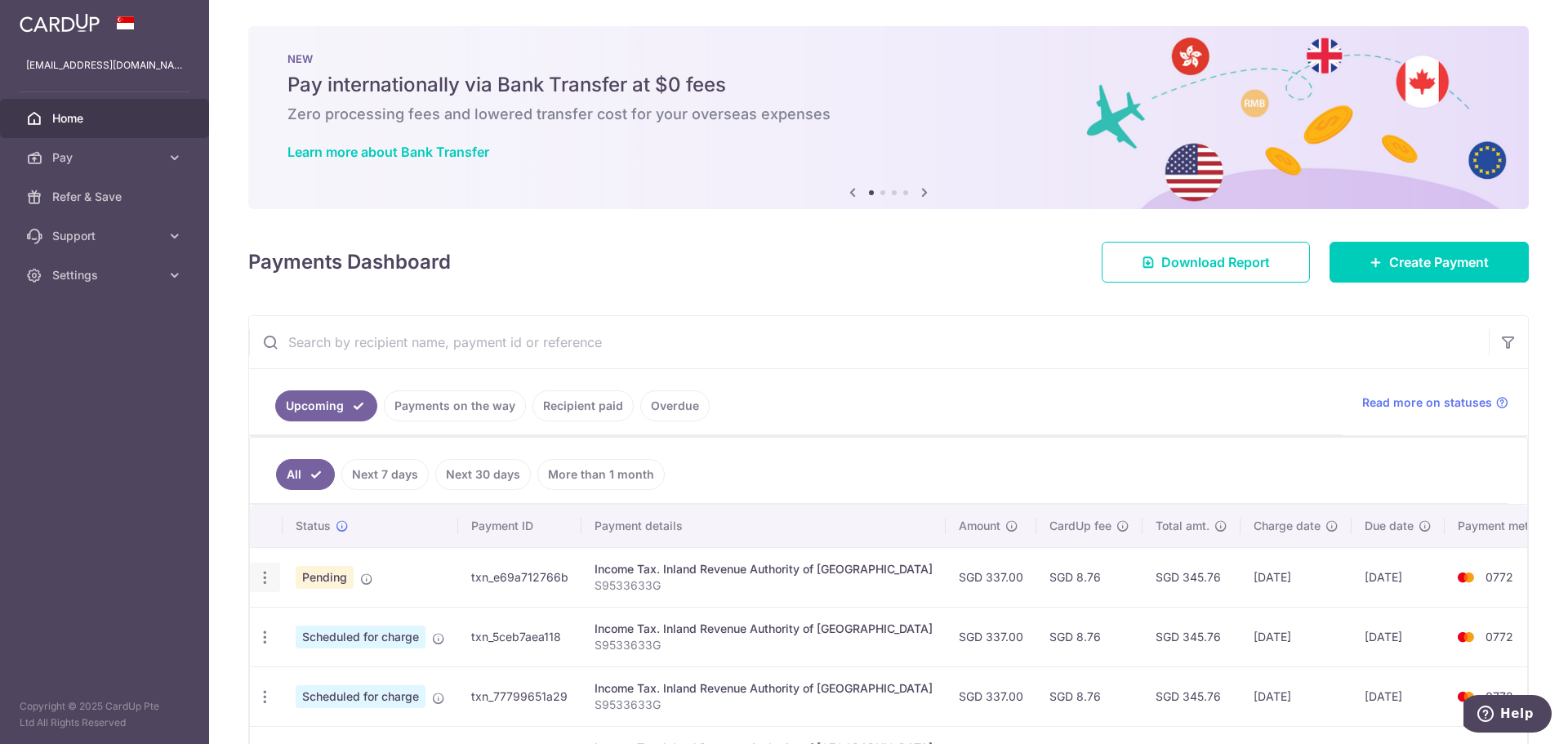
click at [266, 578] on icon "button" at bounding box center [265, 577] width 17 height 17
click at [332, 667] on span "Cancel payment" at bounding box center [351, 663] width 109 height 20
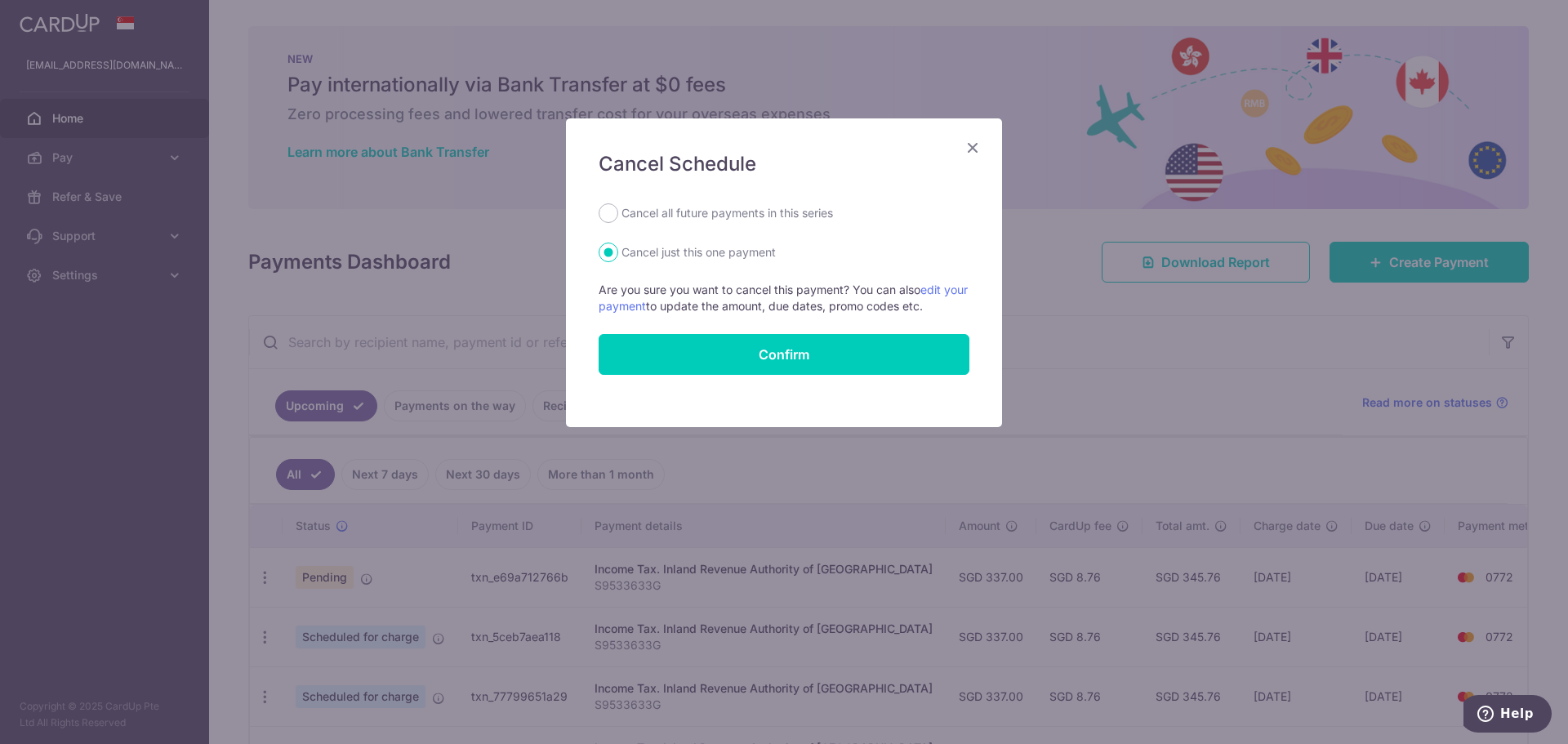
click at [691, 221] on label "Cancel all future payments in this series" at bounding box center [727, 213] width 212 height 20
click at [618, 221] on input "Cancel all future payments in this series" at bounding box center [609, 213] width 20 height 20
radio input "true"
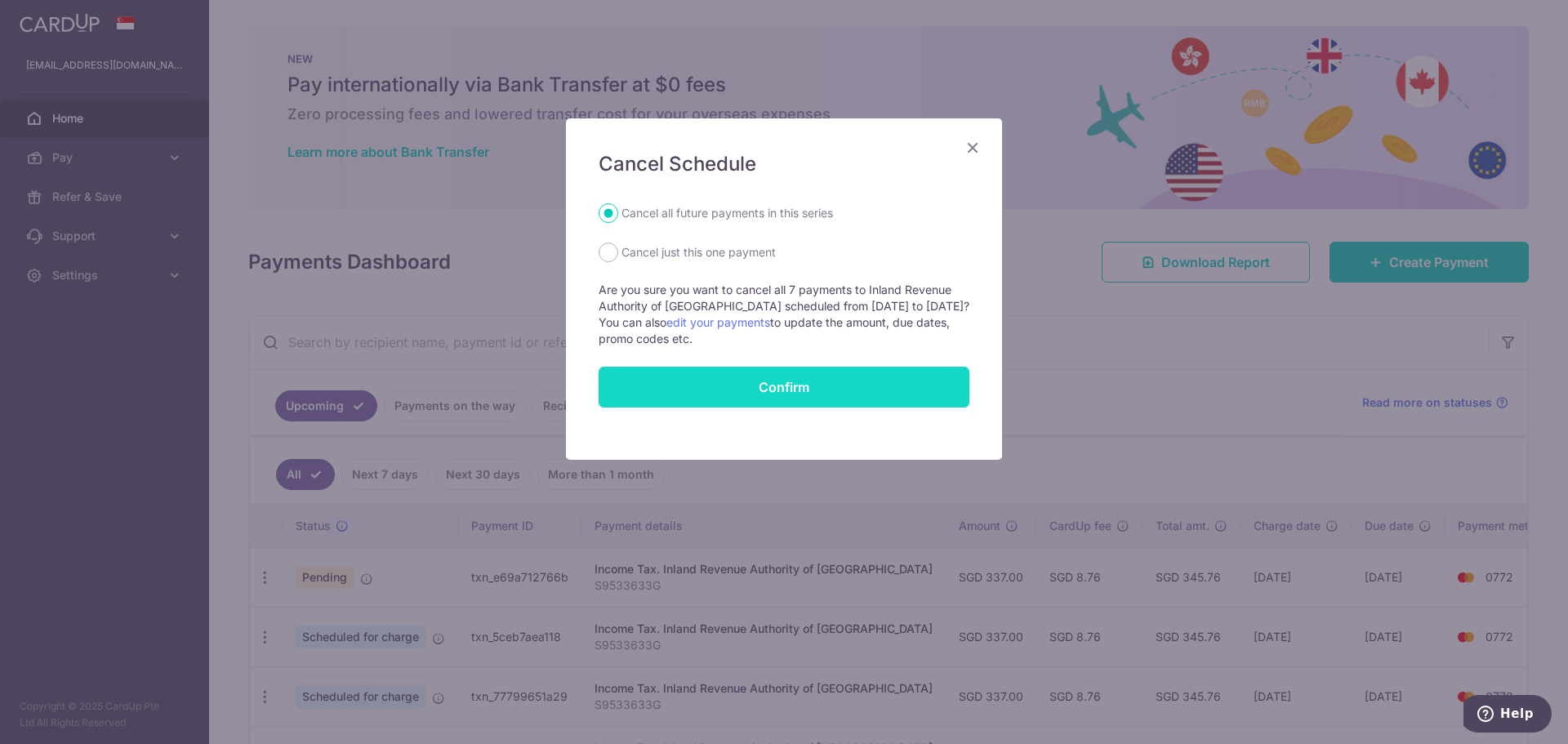
click at [815, 387] on input "Confirm" at bounding box center [784, 387] width 371 height 41
